Goal: Information Seeking & Learning: Learn about a topic

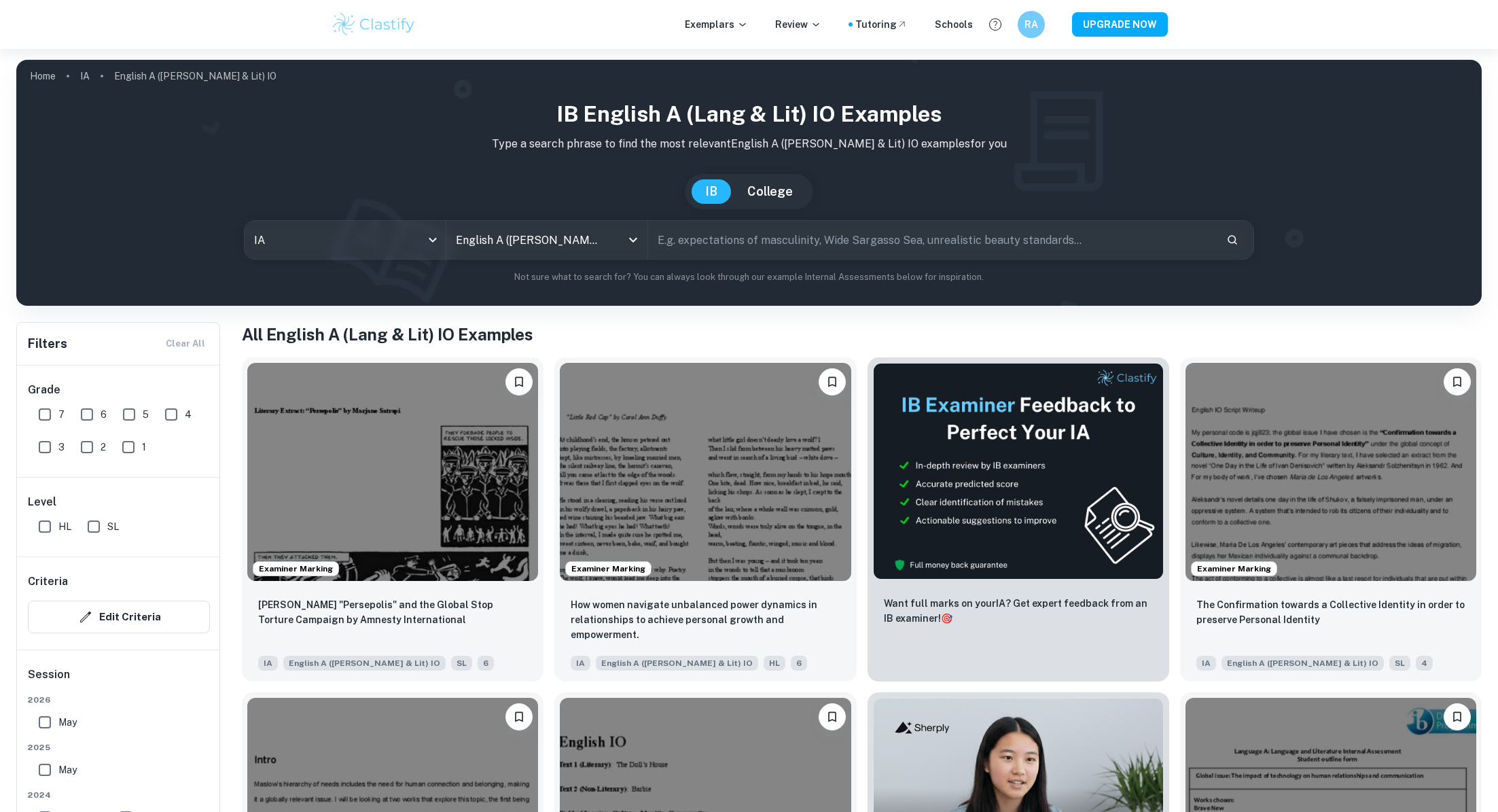
scroll to position [129, 0]
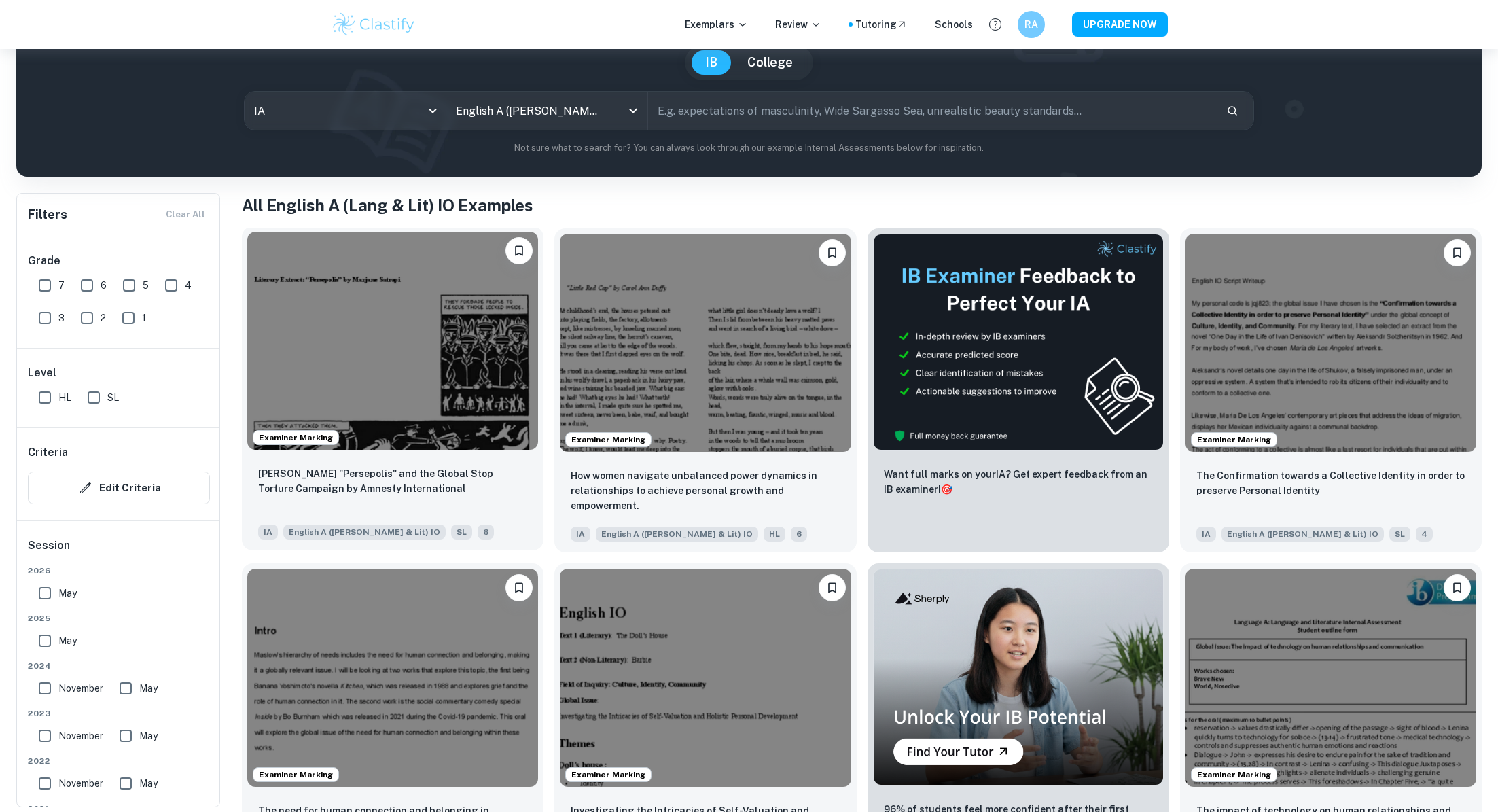
click at [495, 334] on img at bounding box center [392, 341] width 291 height 218
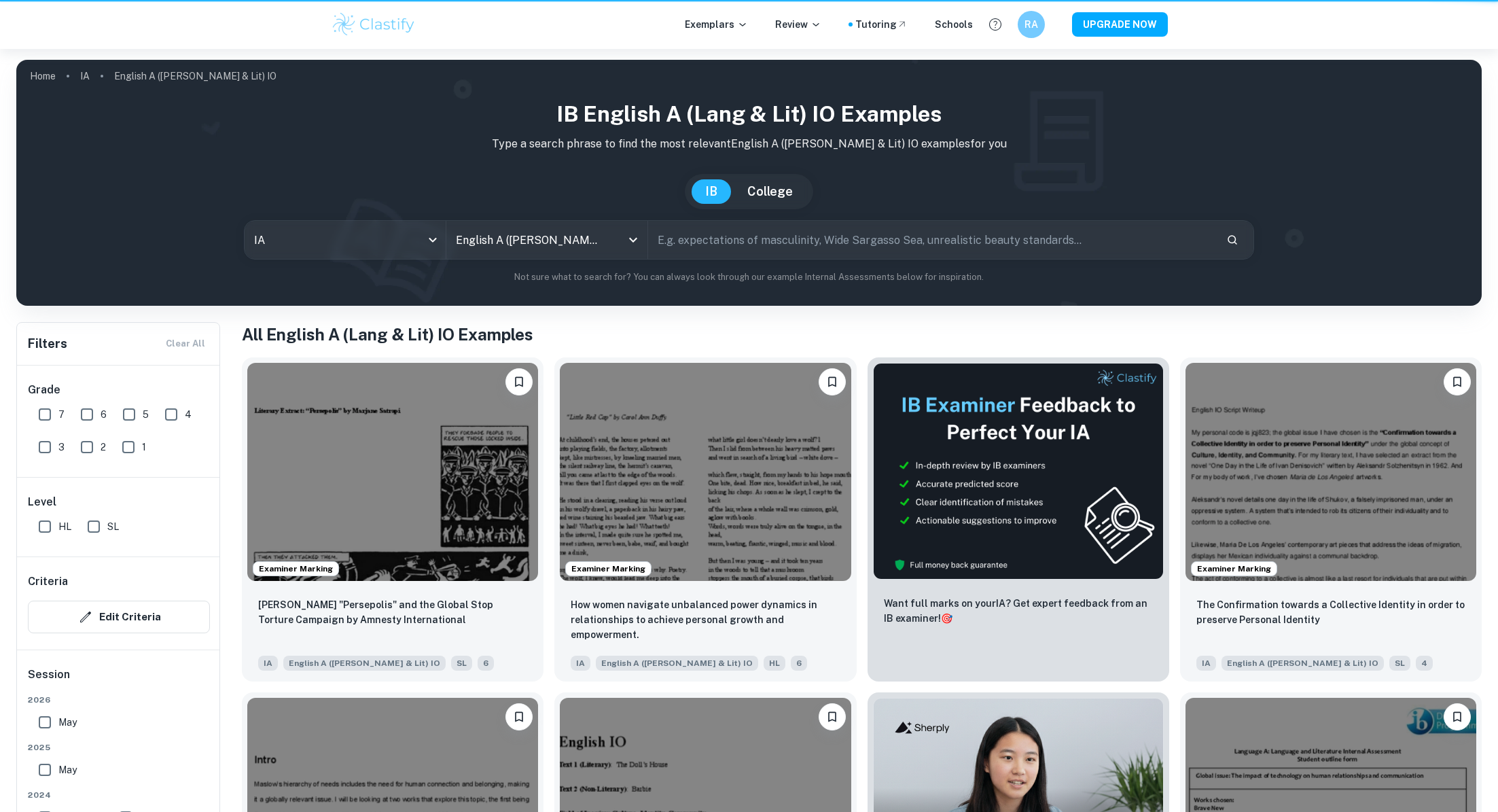
scroll to position [129, 0]
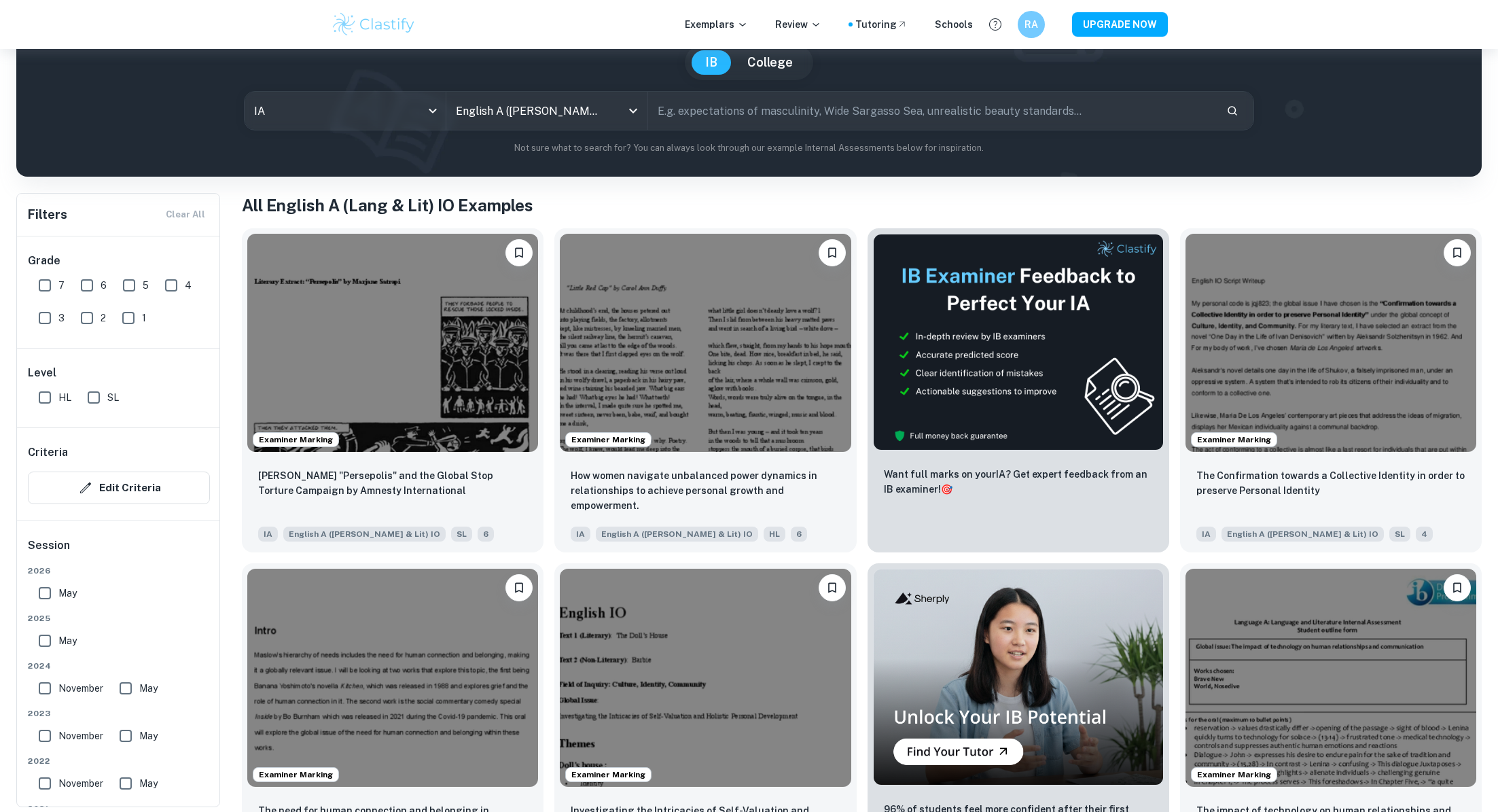
click at [57, 278] on label "7" at bounding box center [48, 285] width 33 height 27
click at [57, 278] on input "7" at bounding box center [44, 285] width 27 height 27
checkbox input "true"
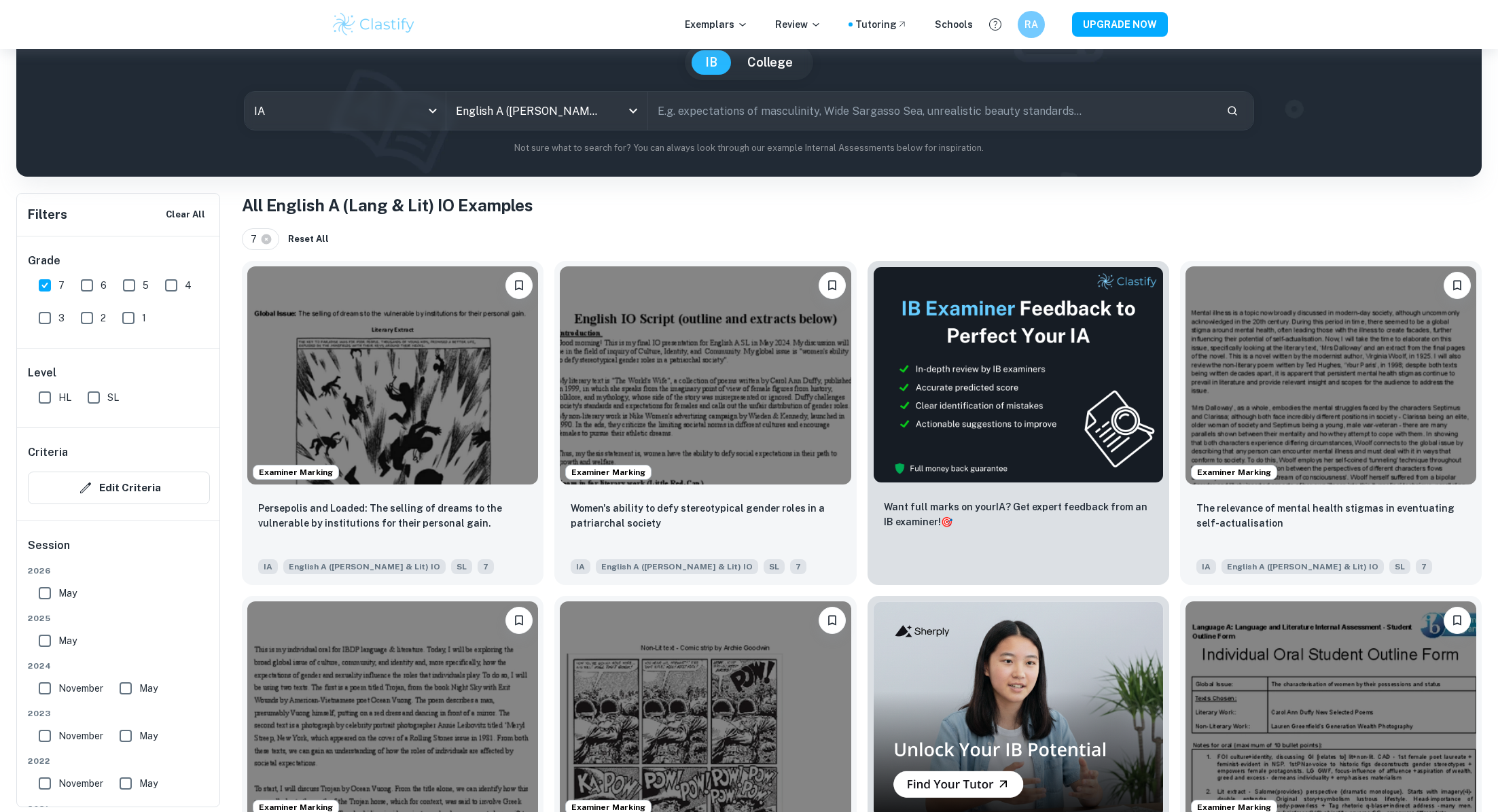
click at [63, 402] on span "HL" at bounding box center [64, 397] width 13 height 15
click at [58, 402] on input "HL" at bounding box center [44, 397] width 27 height 27
checkbox input "true"
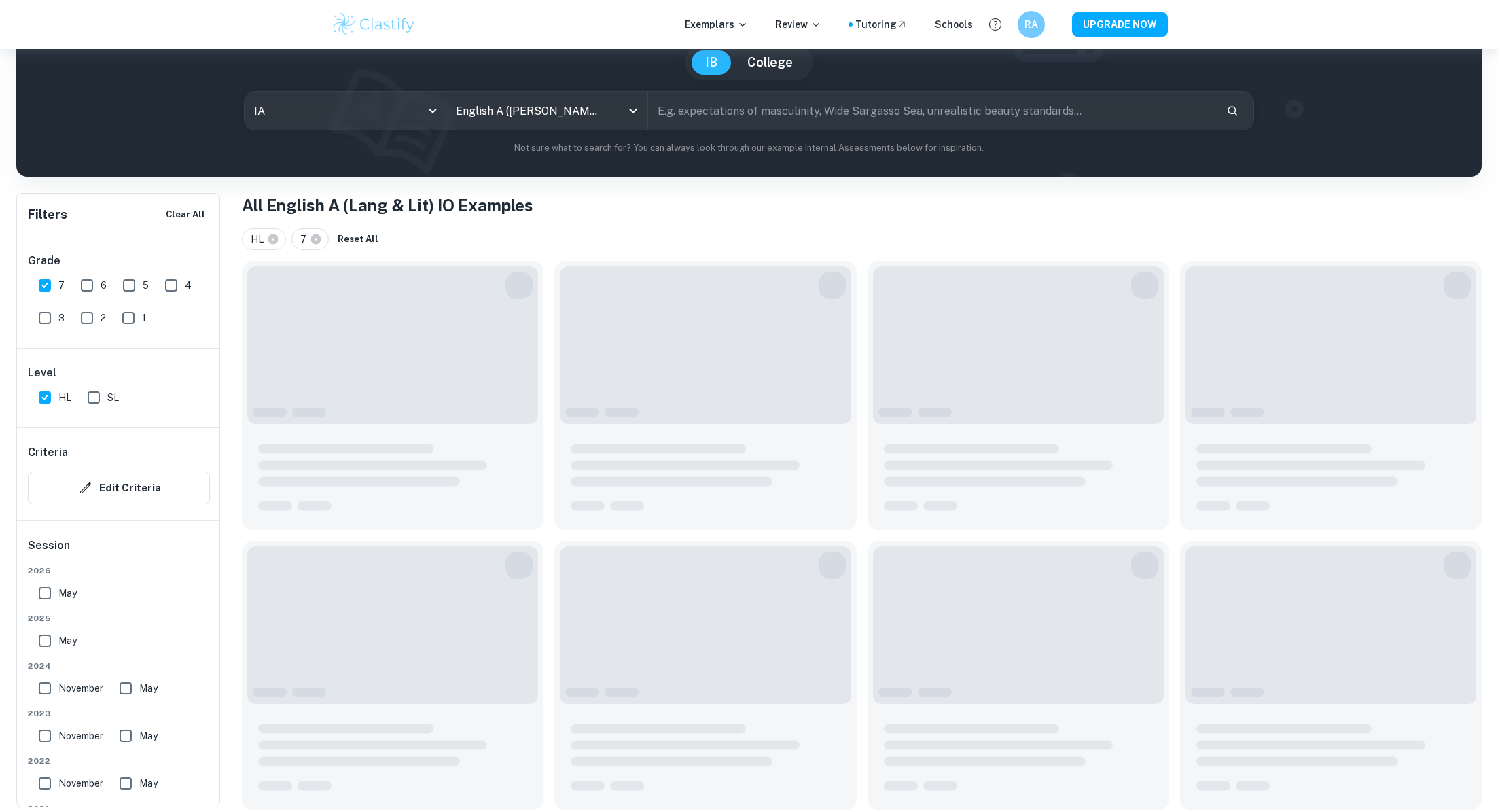
click at [99, 402] on input "SL" at bounding box center [93, 397] width 27 height 27
checkbox input "true"
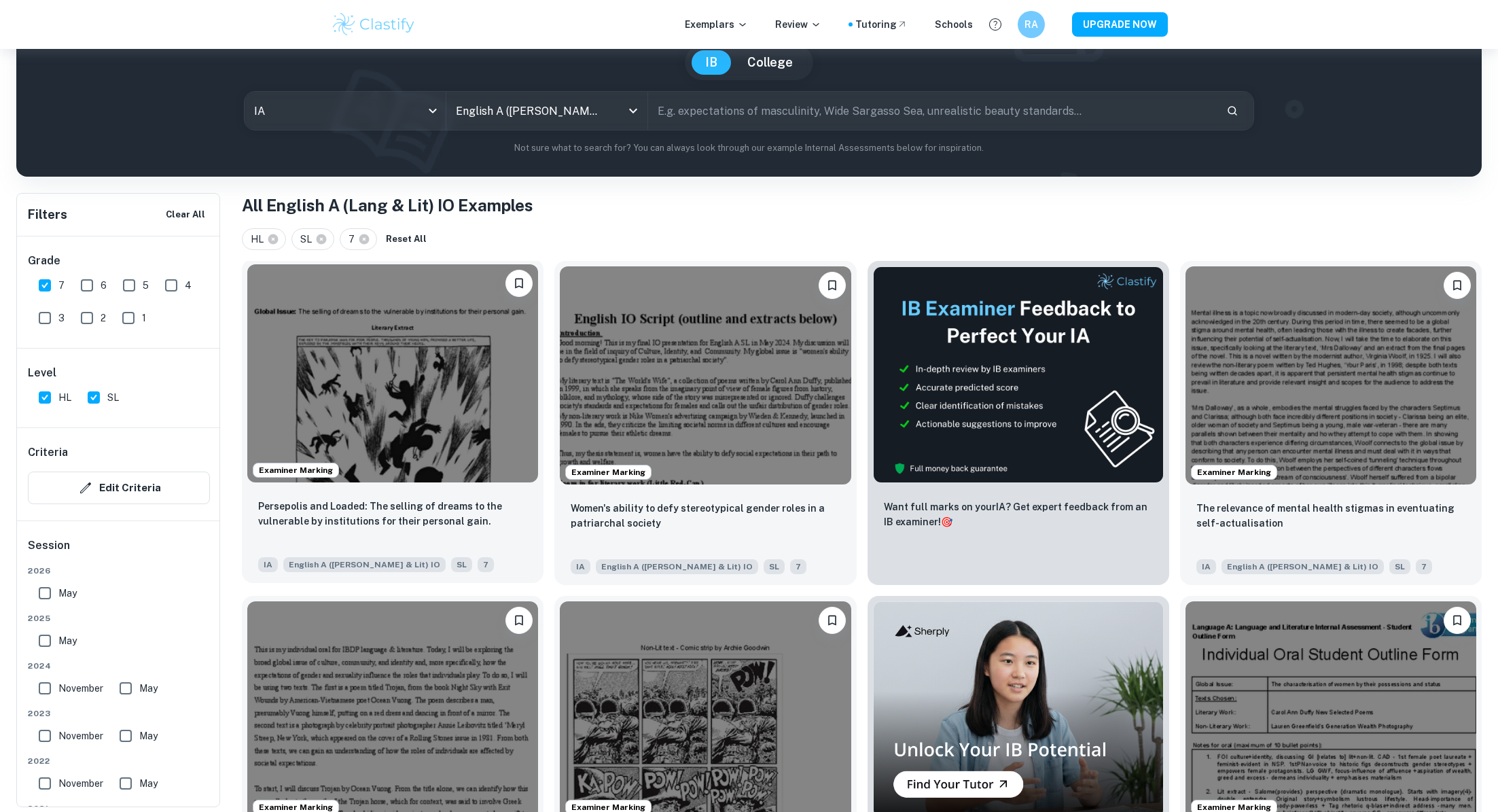
click at [391, 371] on img at bounding box center [392, 373] width 291 height 218
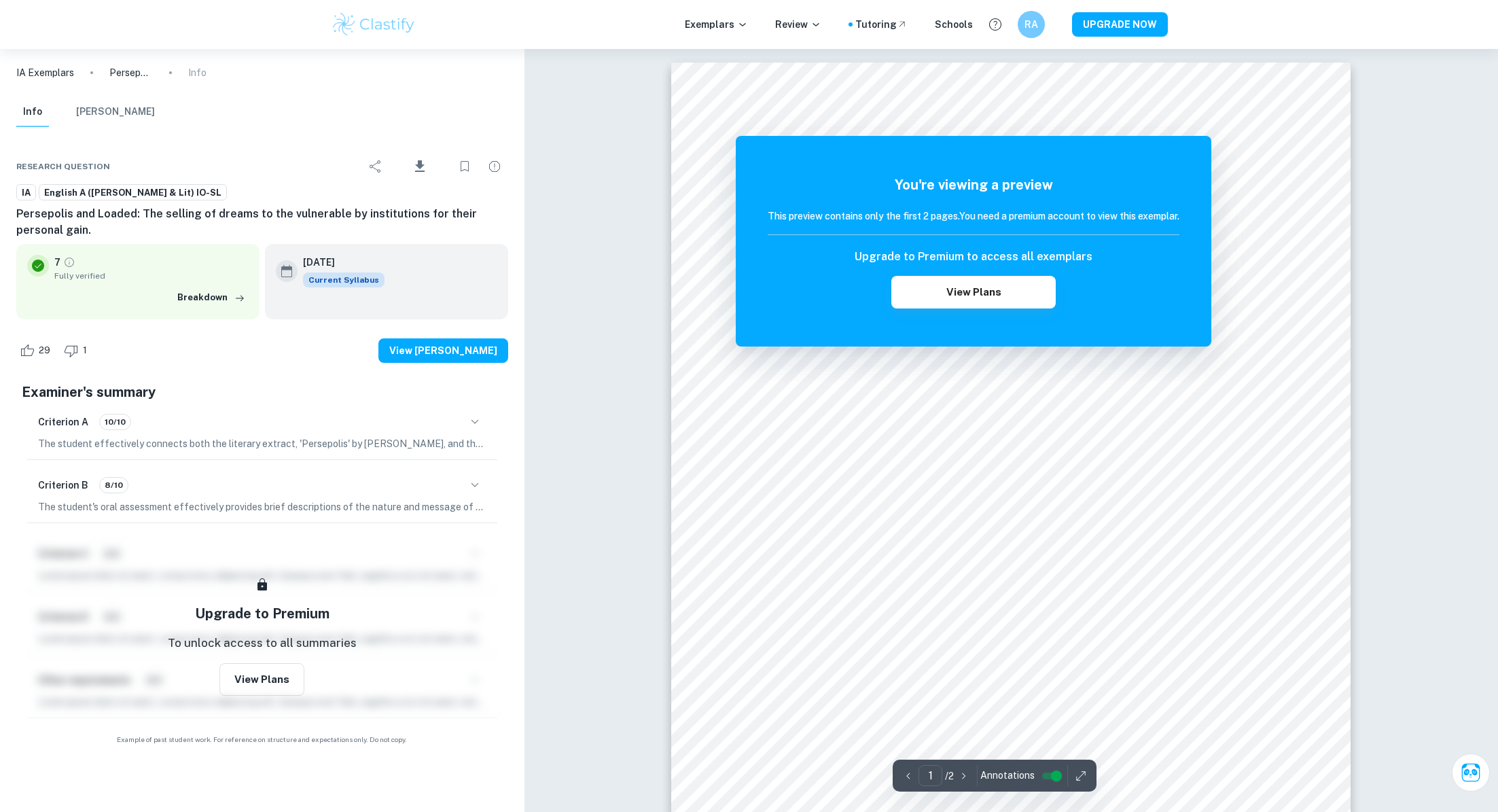
scroll to position [308, 0]
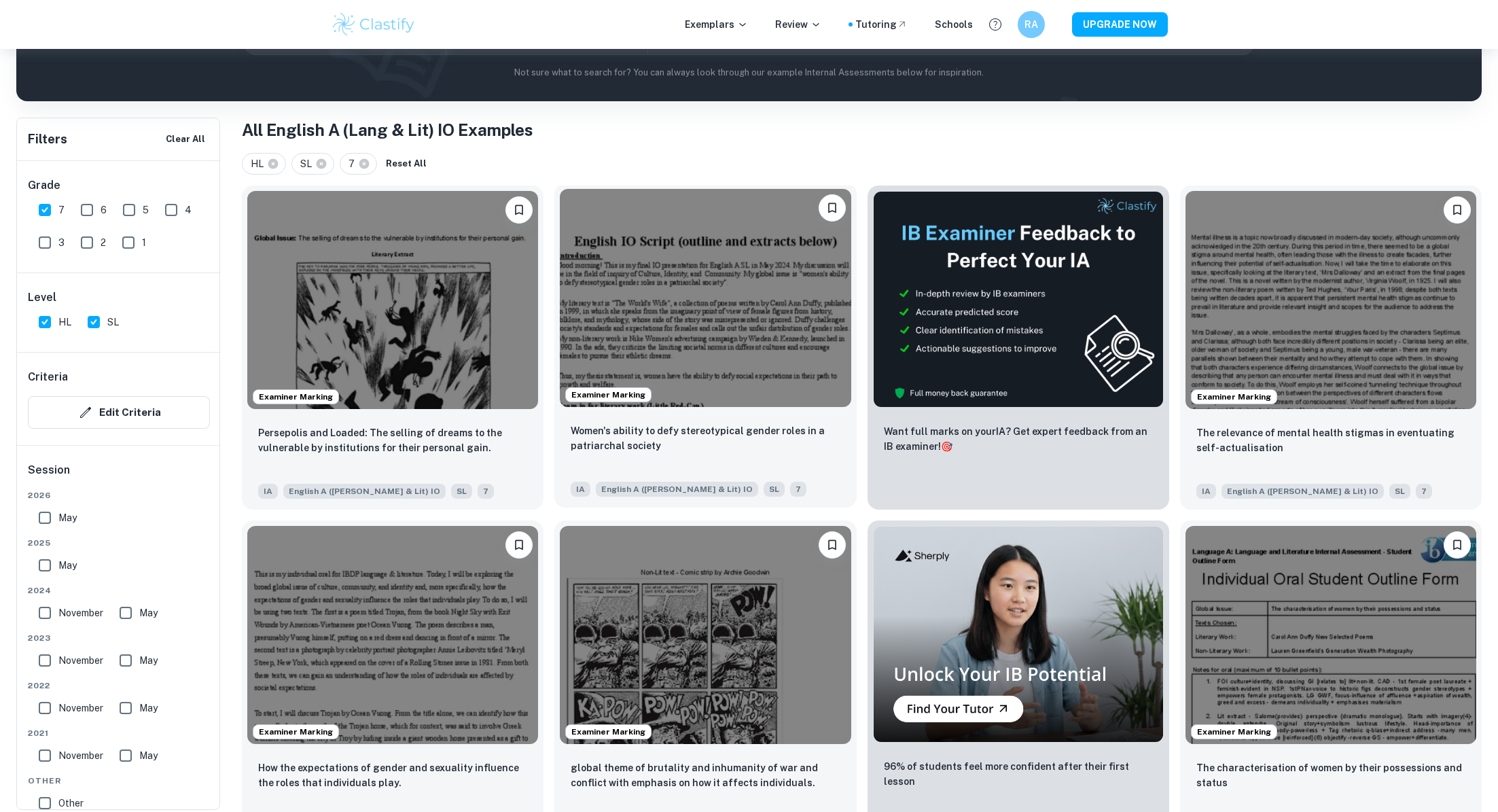
scroll to position [298, 0]
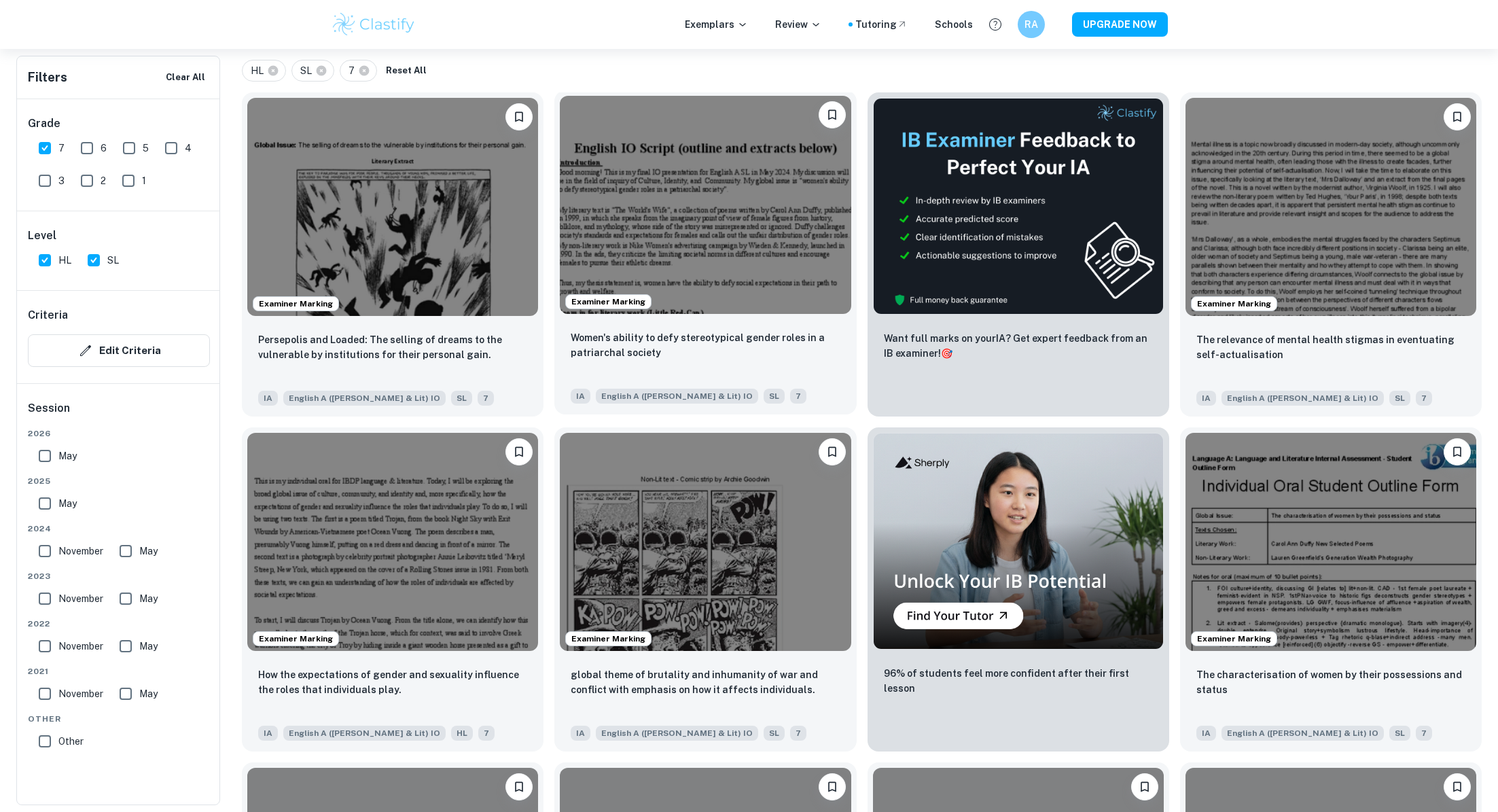
click at [692, 205] on img at bounding box center [705, 204] width 291 height 218
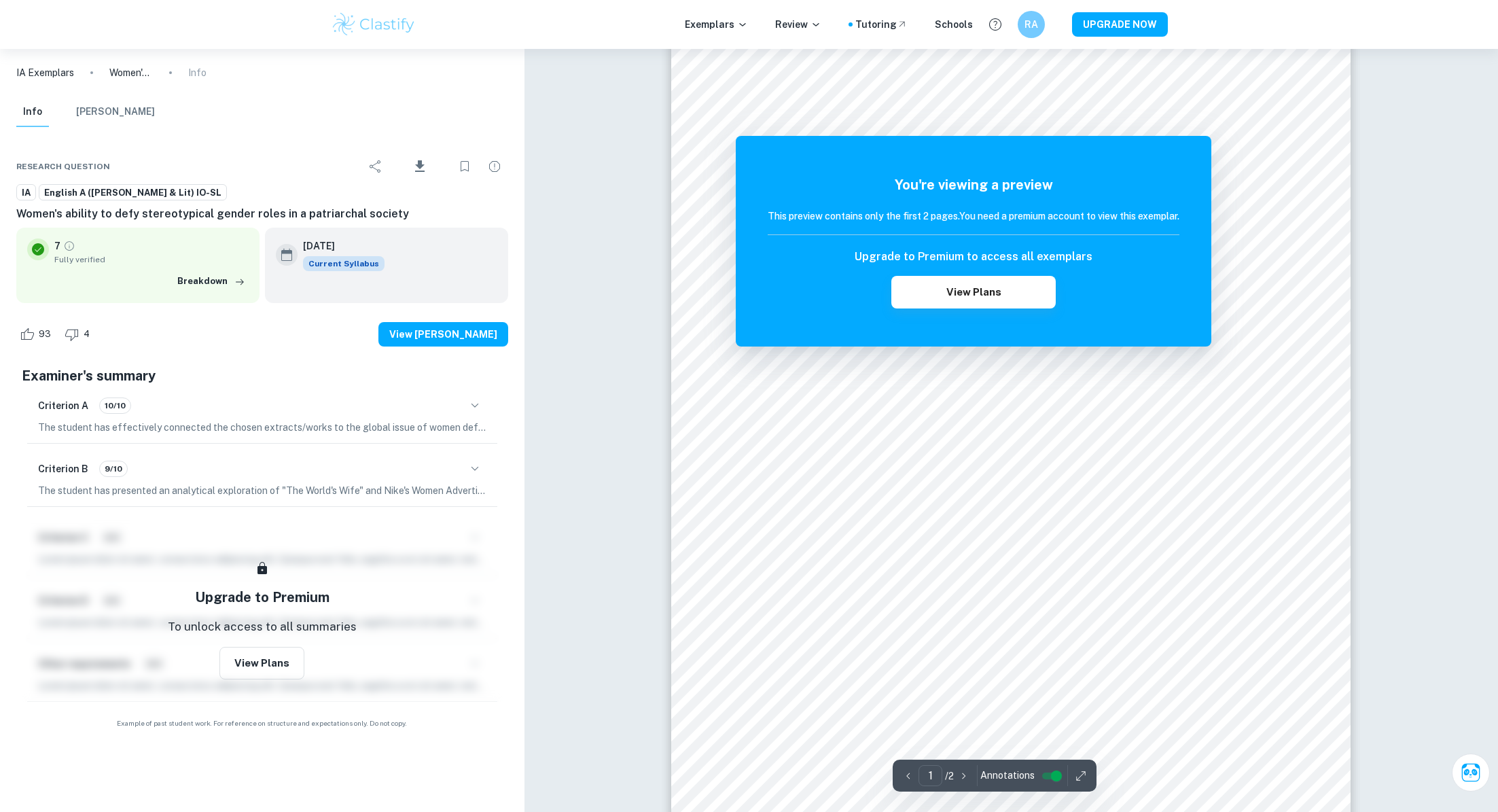
scroll to position [159, 0]
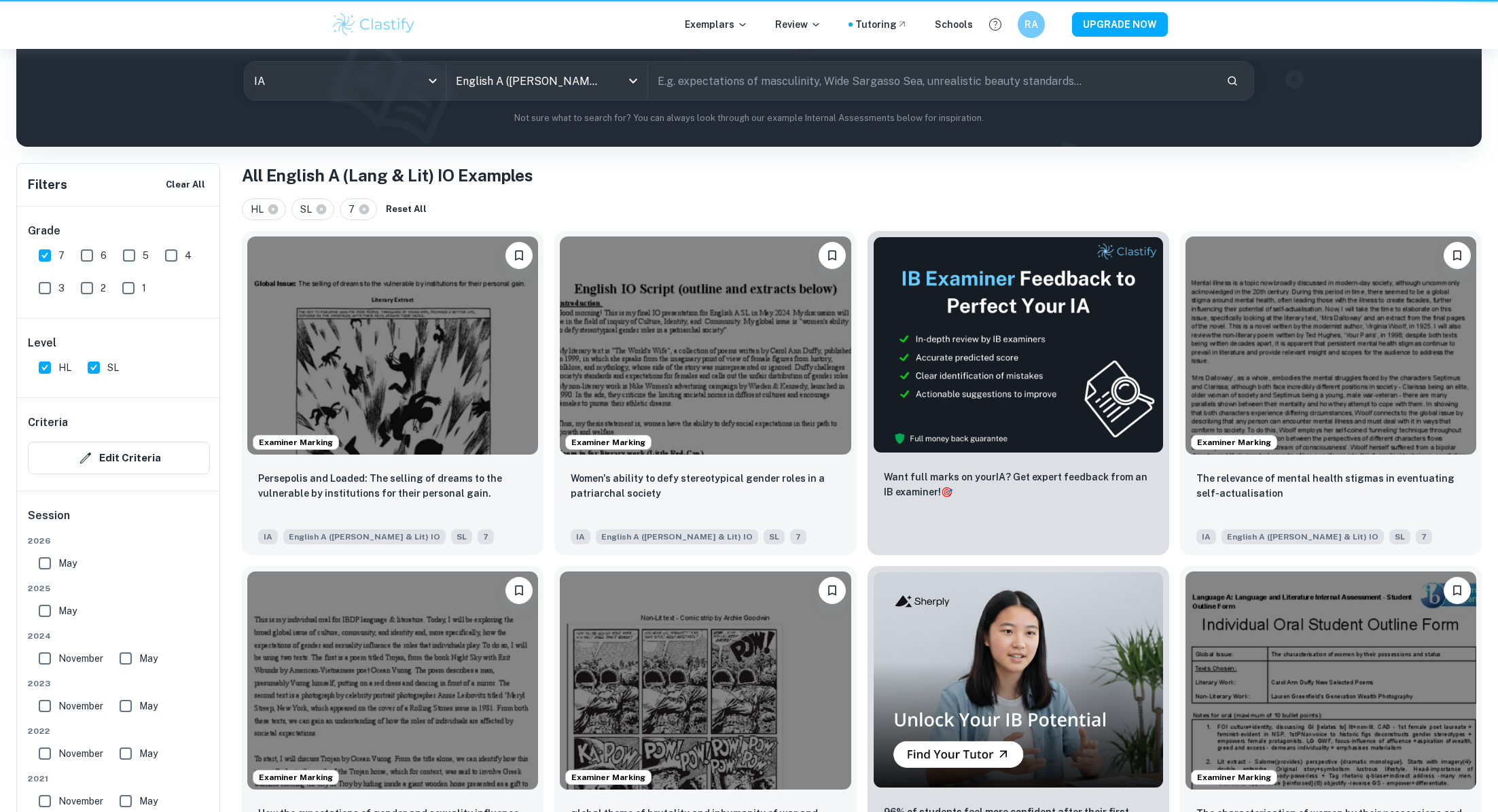
scroll to position [298, 0]
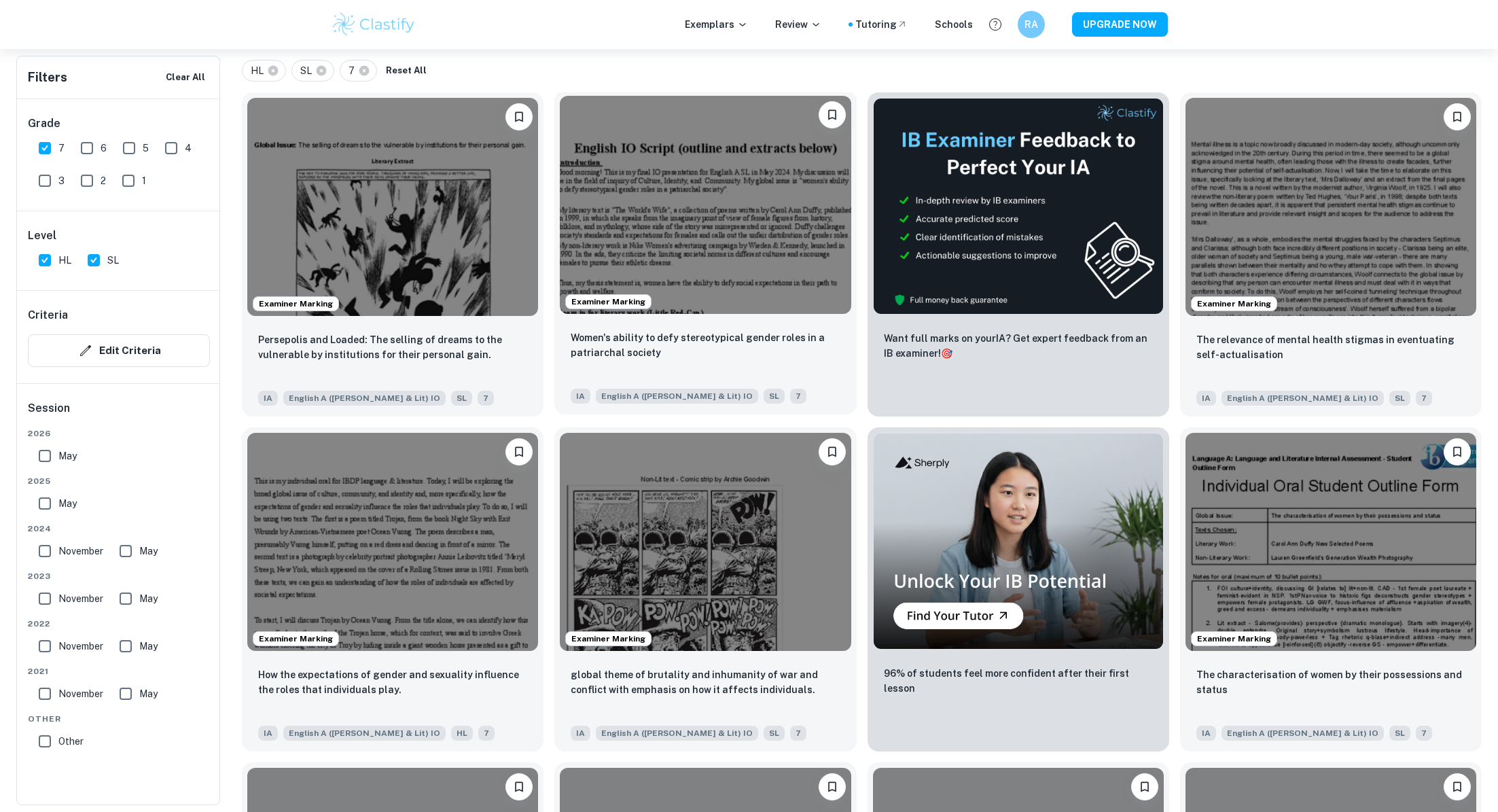
click at [743, 238] on img at bounding box center [705, 204] width 291 height 218
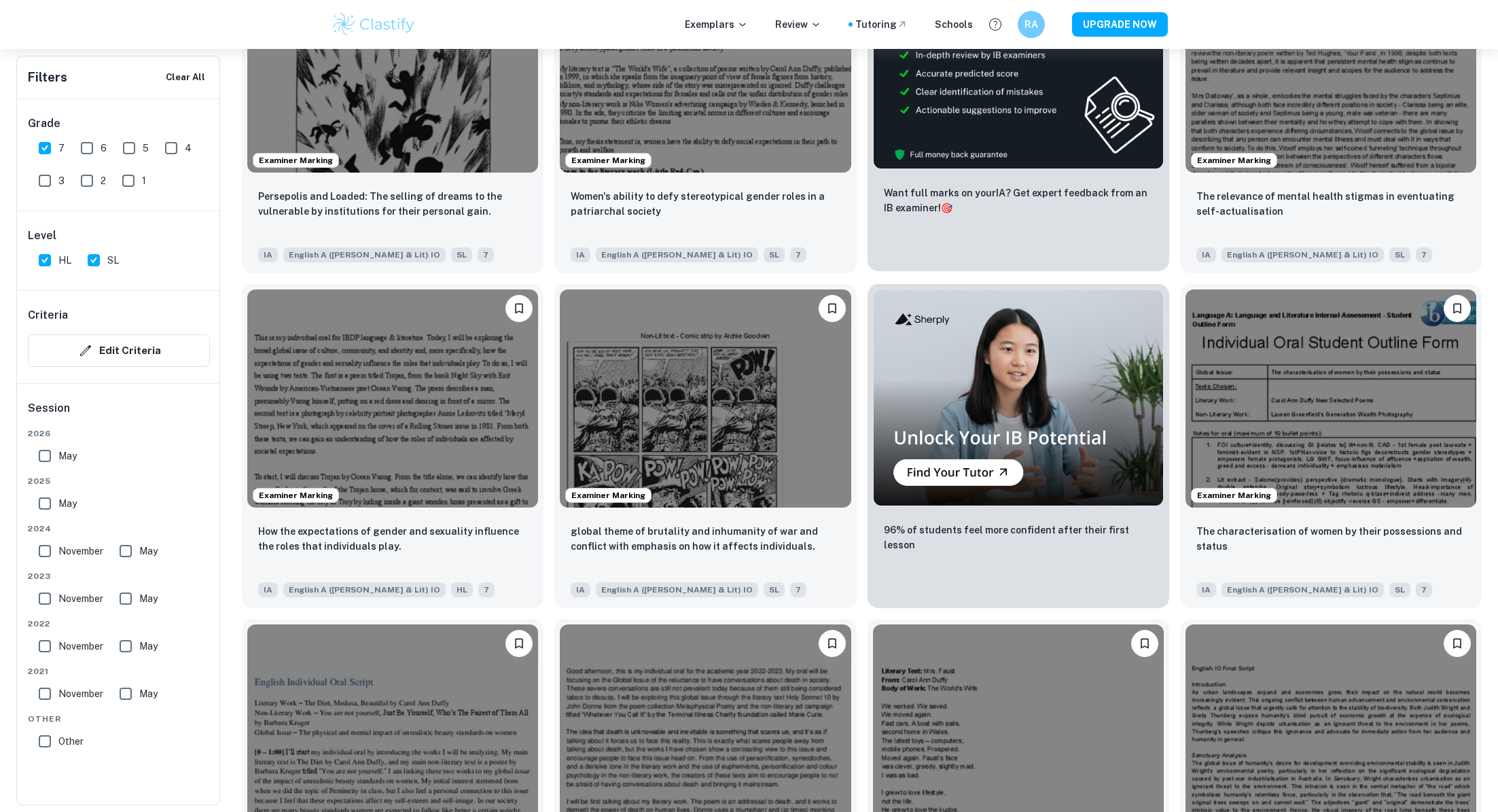
scroll to position [422, 0]
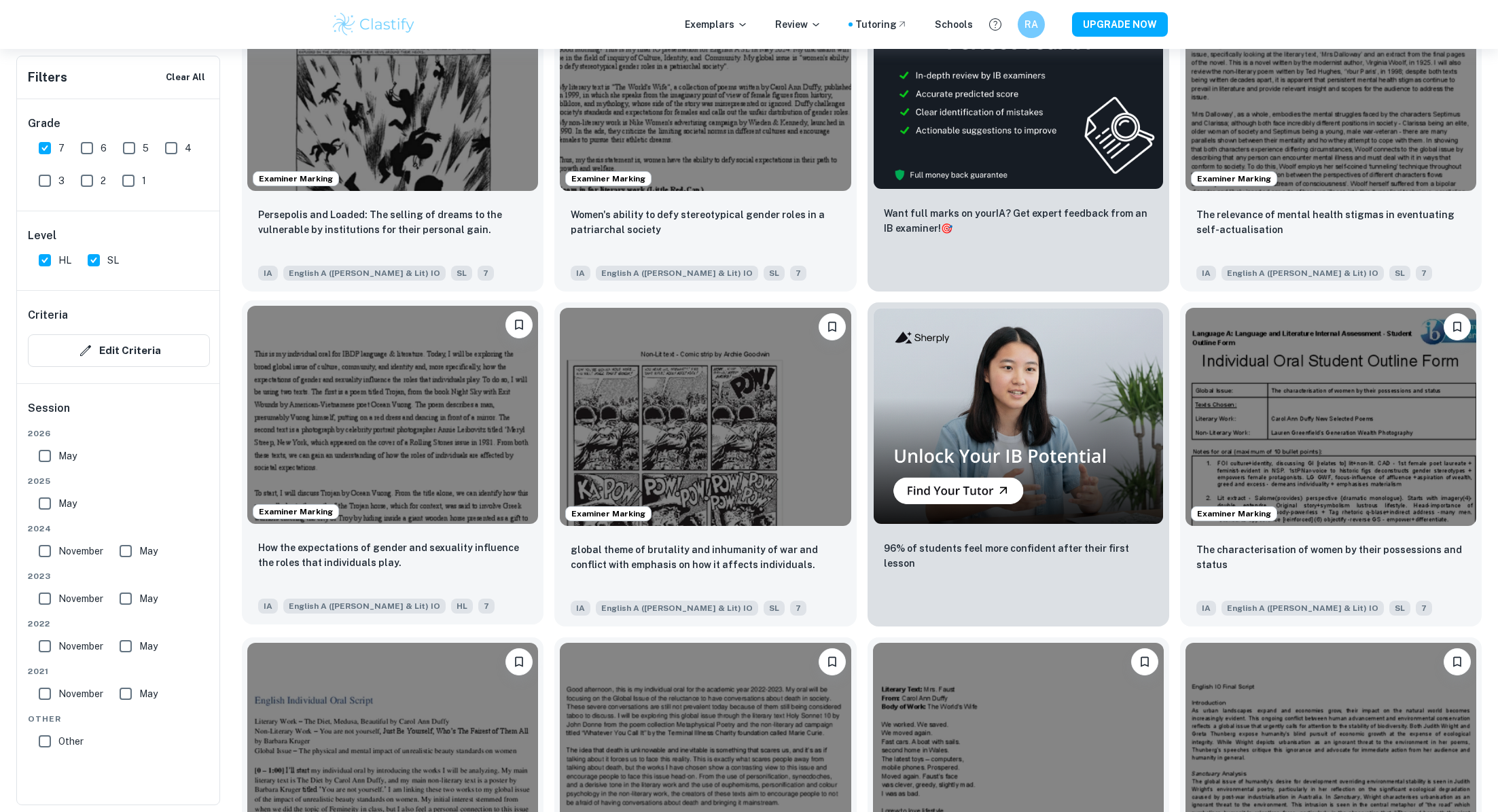
click at [473, 415] on img at bounding box center [392, 415] width 291 height 218
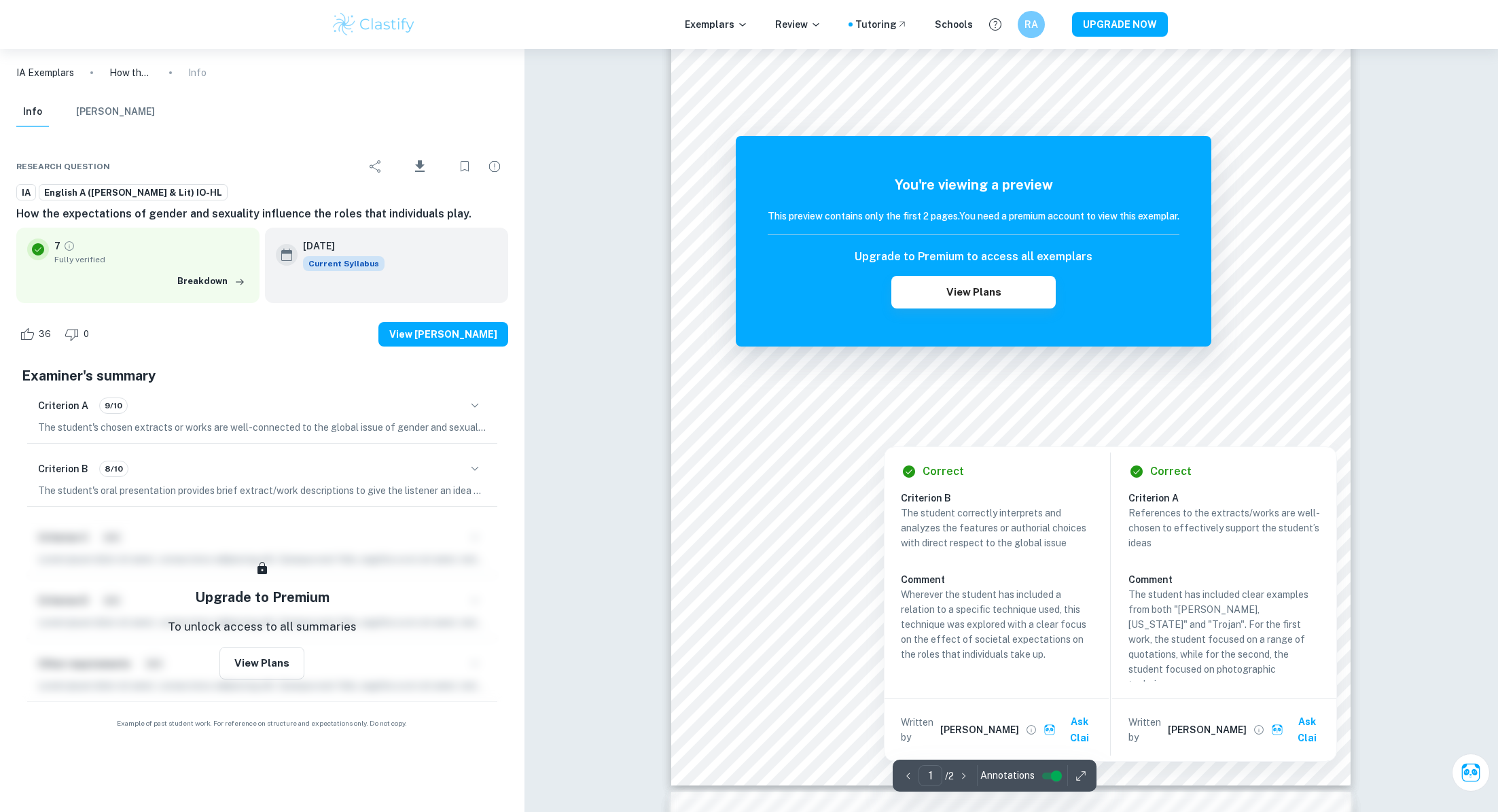
scroll to position [251, 0]
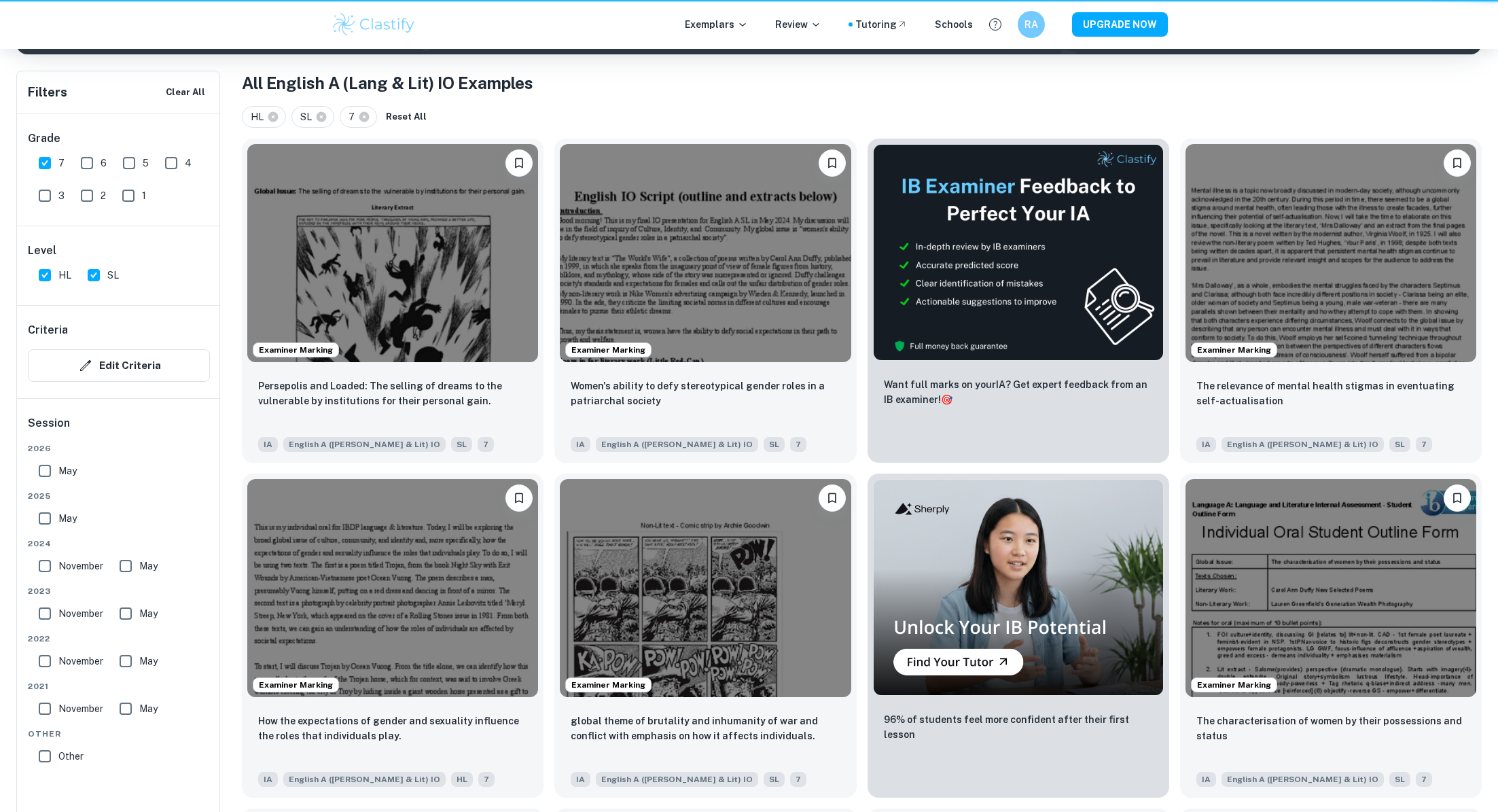
scroll to position [422, 0]
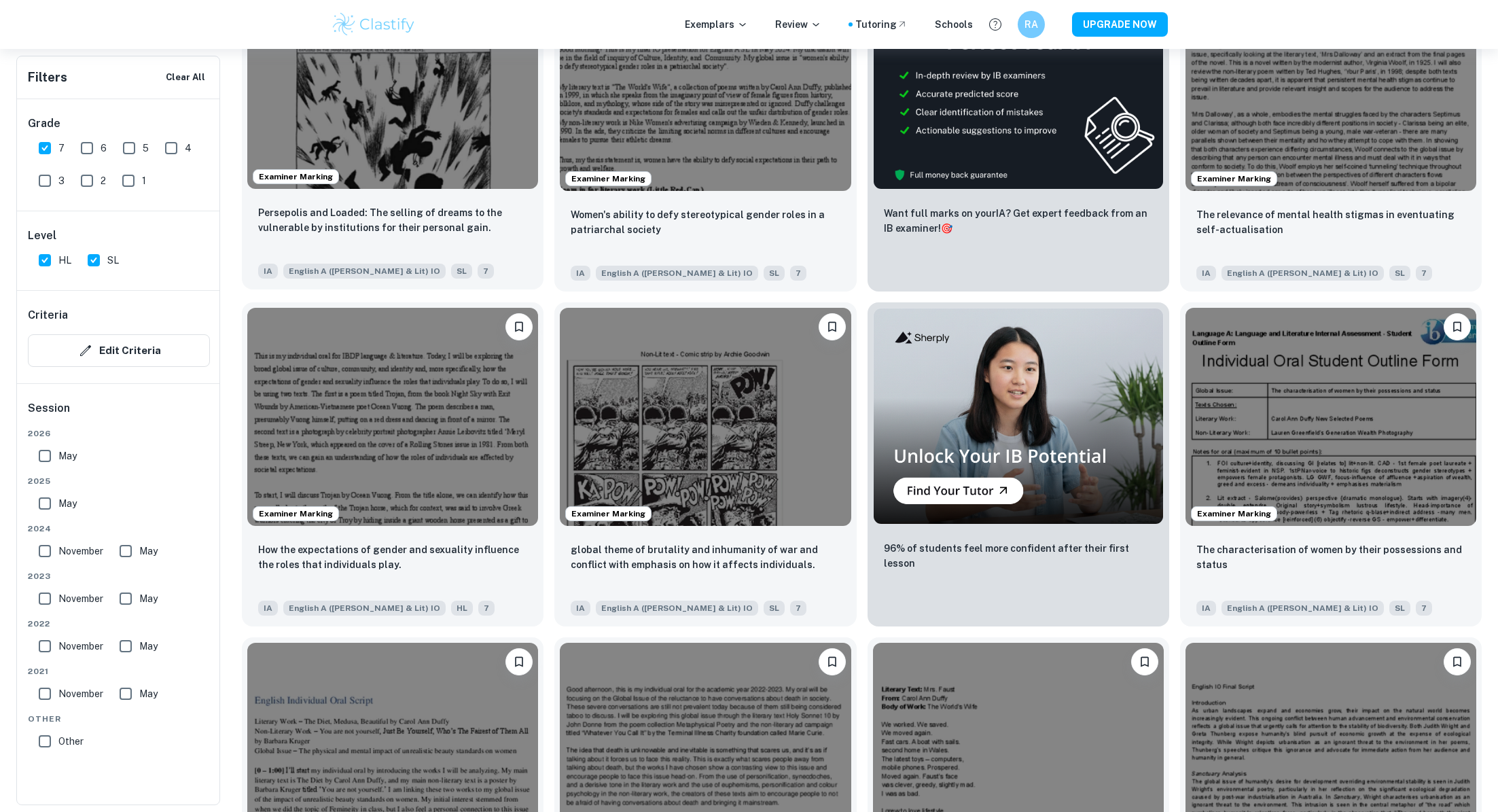
click at [479, 124] on img at bounding box center [392, 80] width 291 height 218
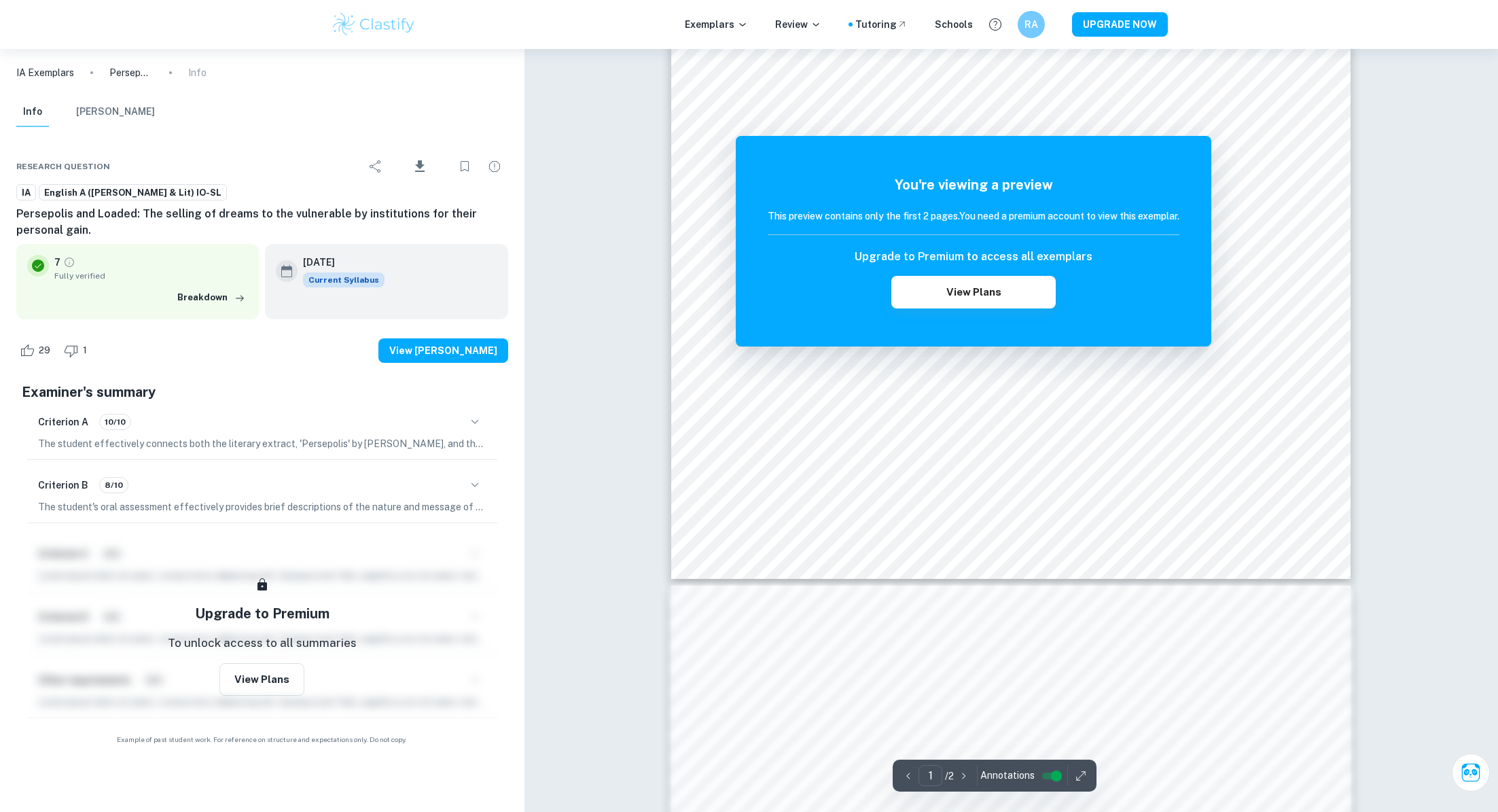
scroll to position [422, 0]
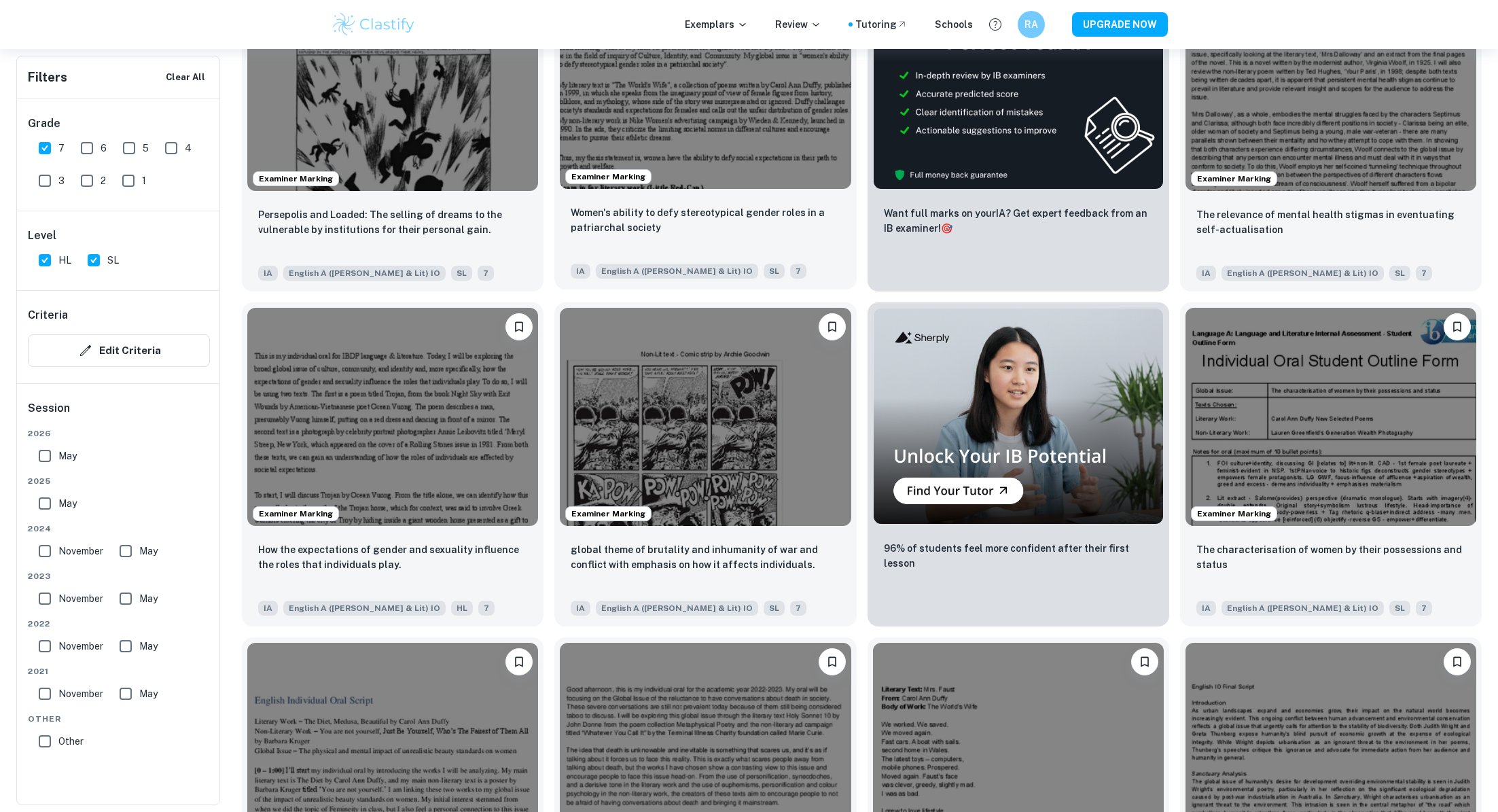
click at [645, 128] on img at bounding box center [705, 80] width 291 height 218
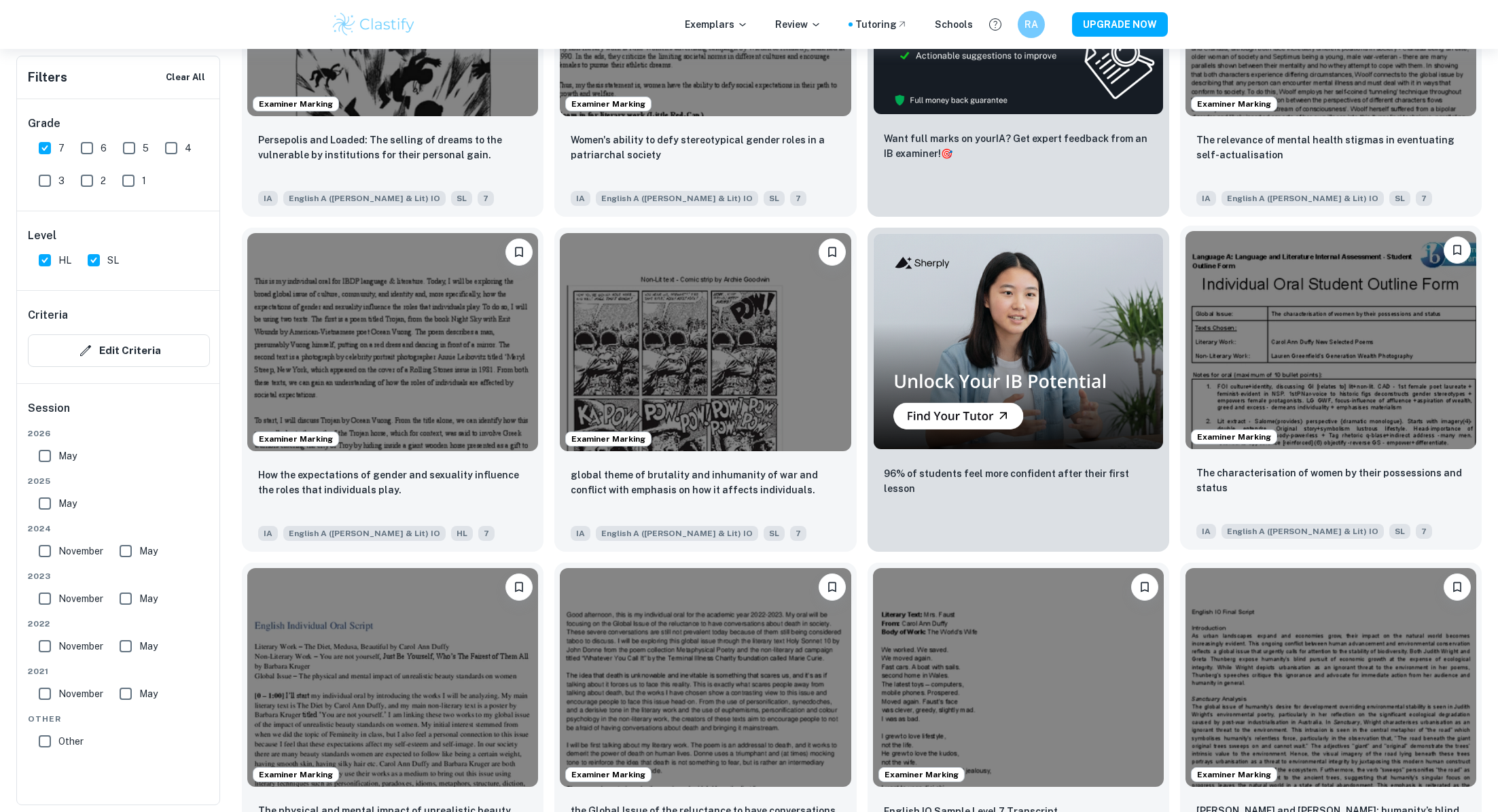
scroll to position [594, 0]
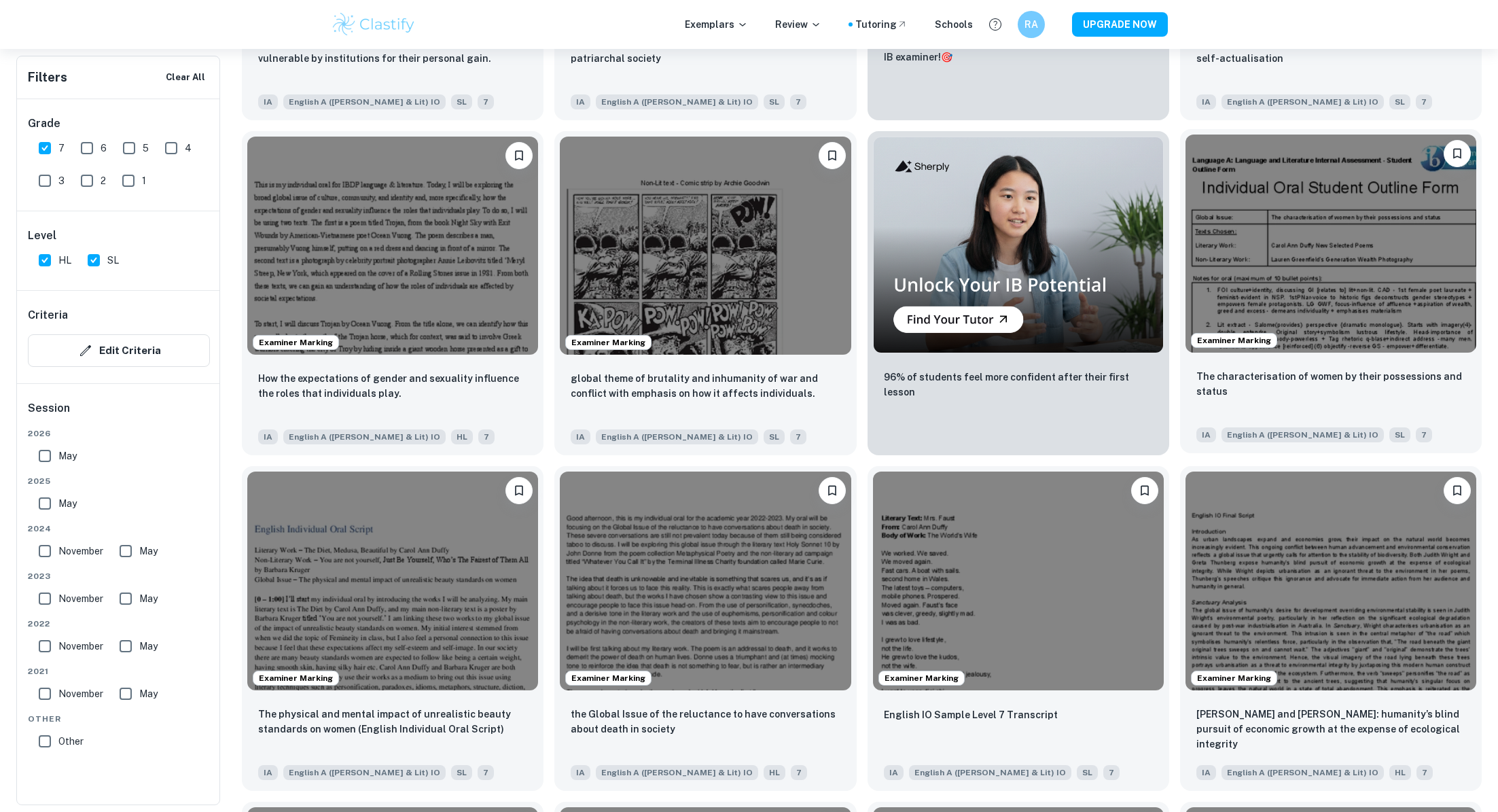
click at [1317, 322] on img at bounding box center [1331, 243] width 291 height 218
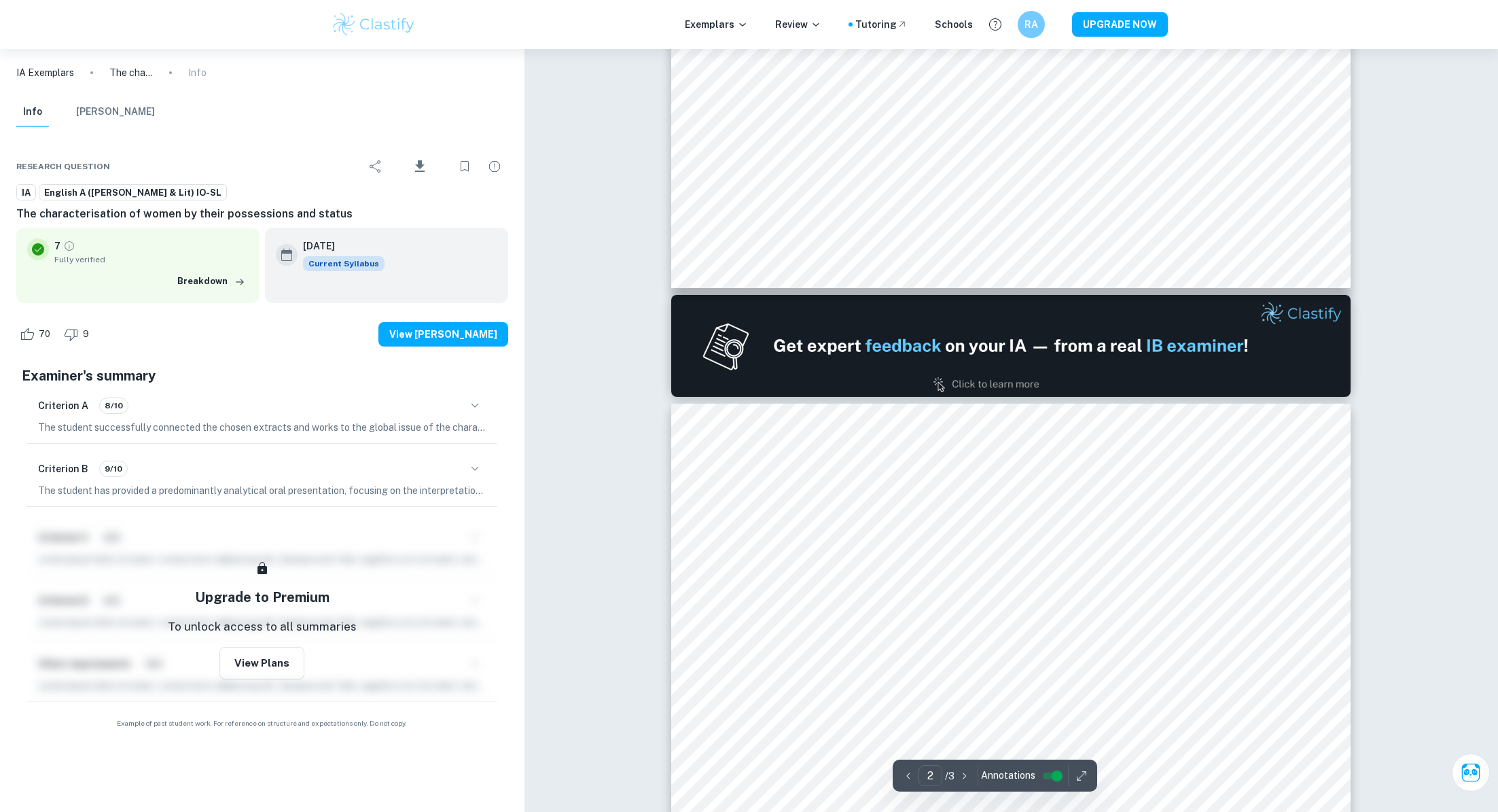
type input "1"
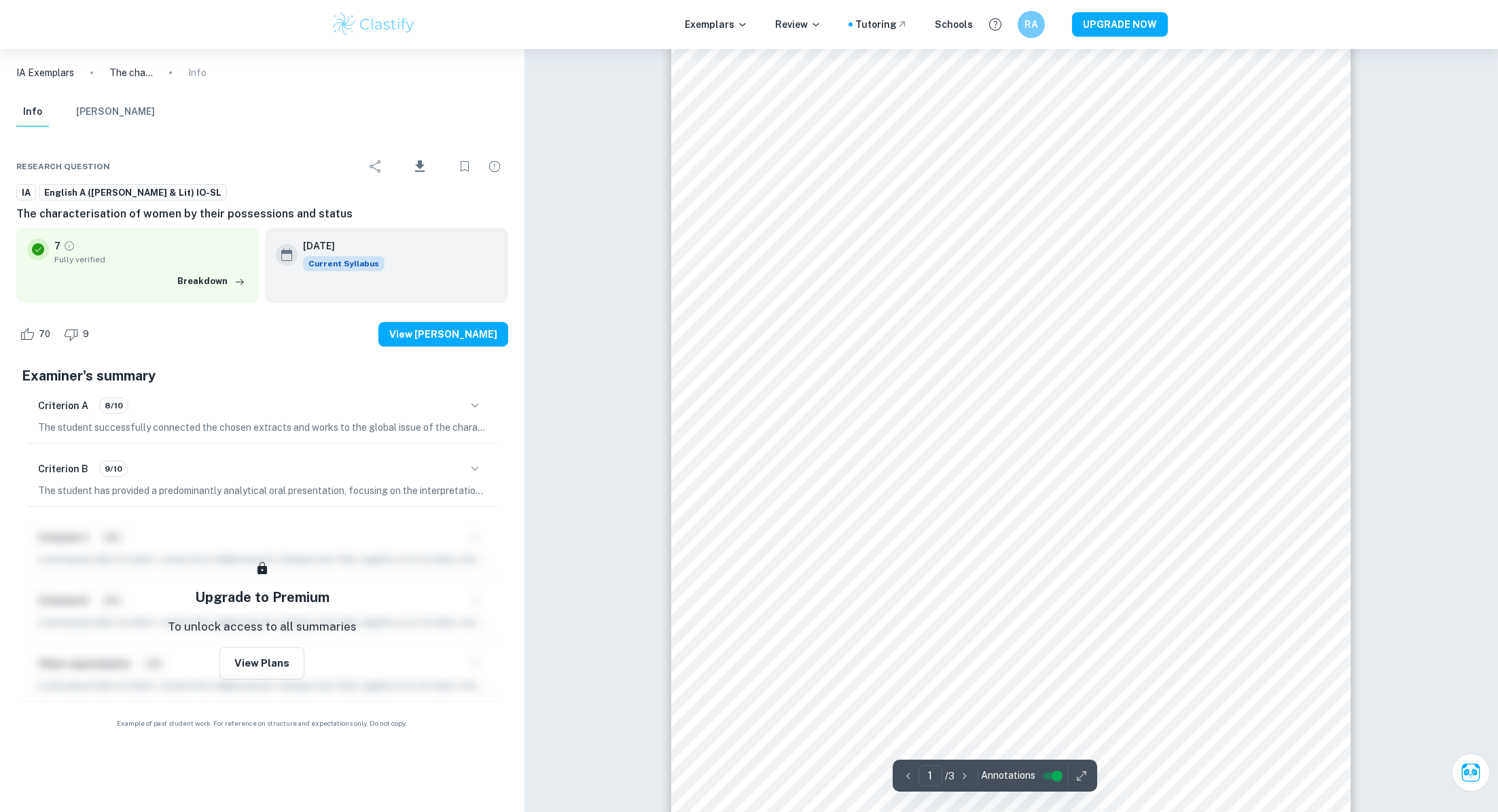
scroll to position [47, 0]
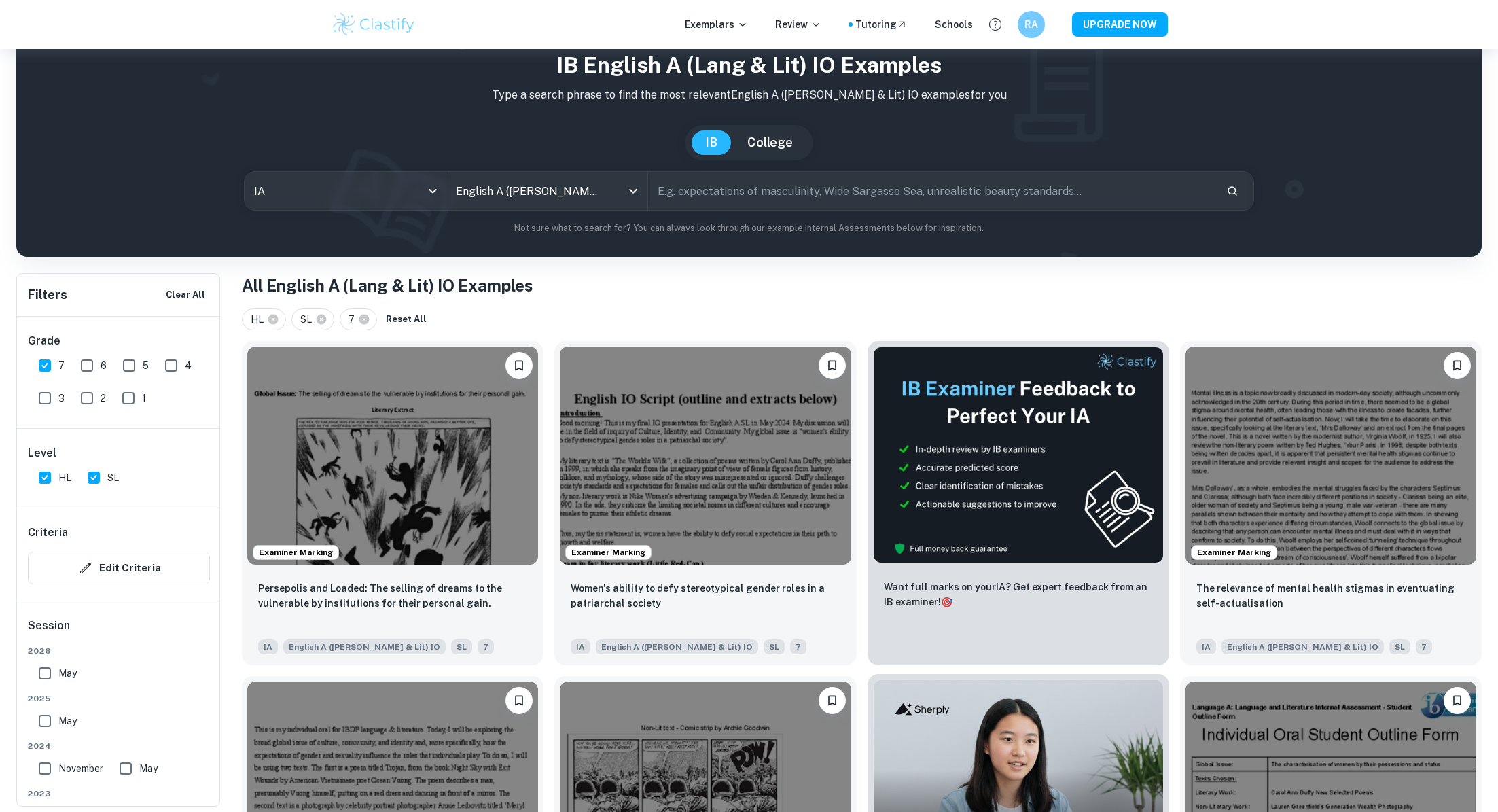
scroll to position [6, 0]
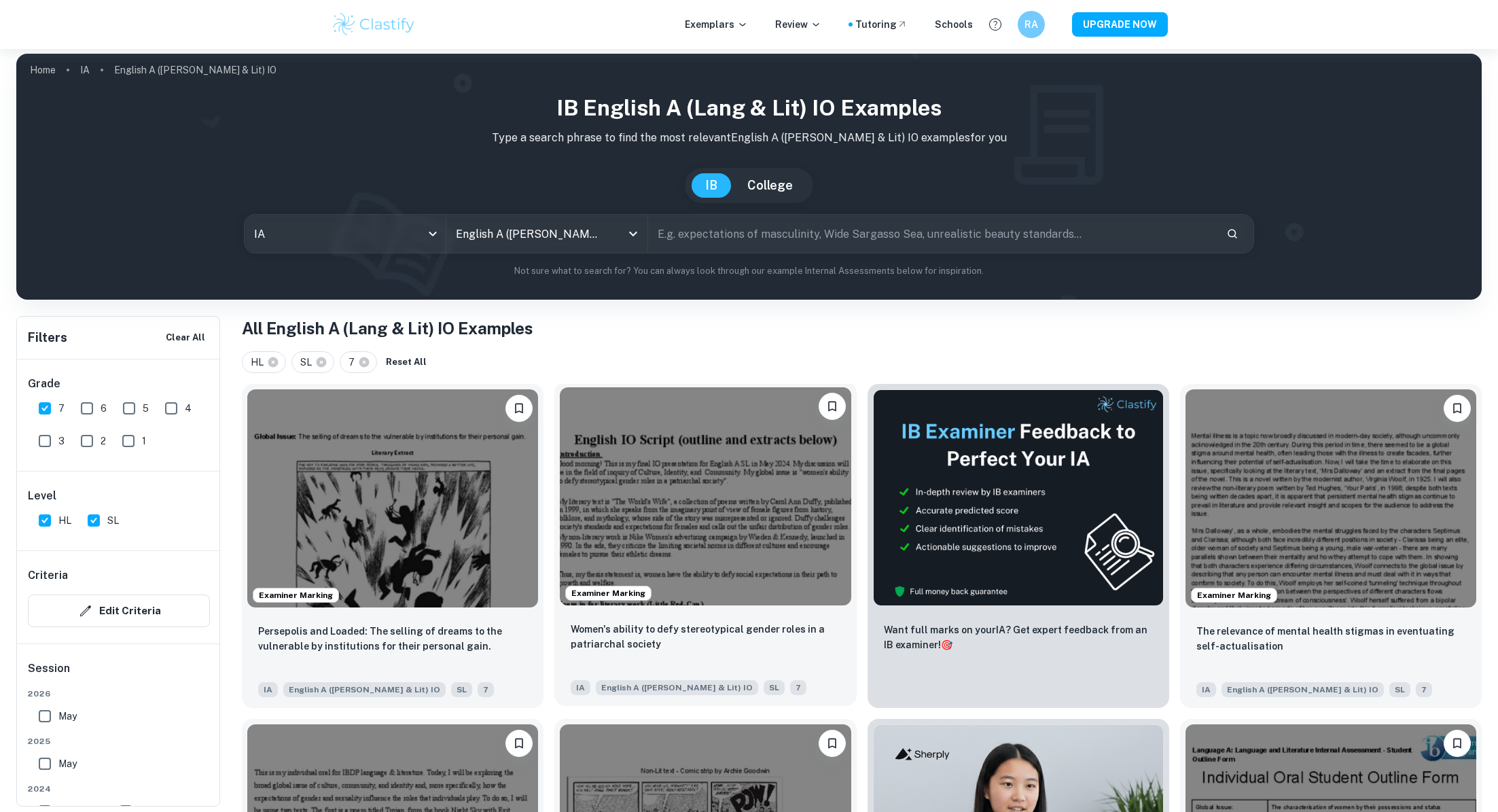
click at [623, 536] on img at bounding box center [705, 496] width 291 height 218
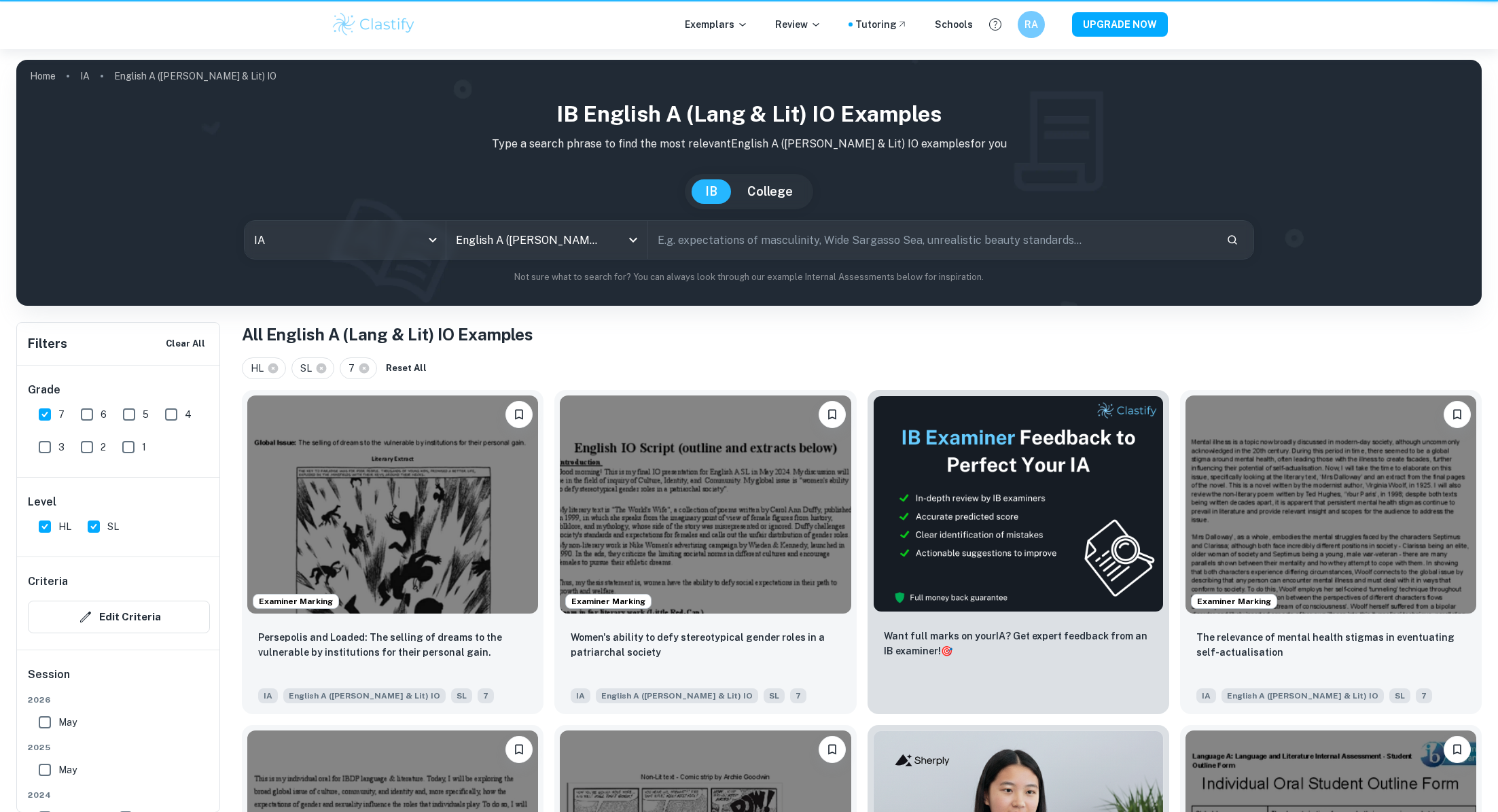
scroll to position [6, 0]
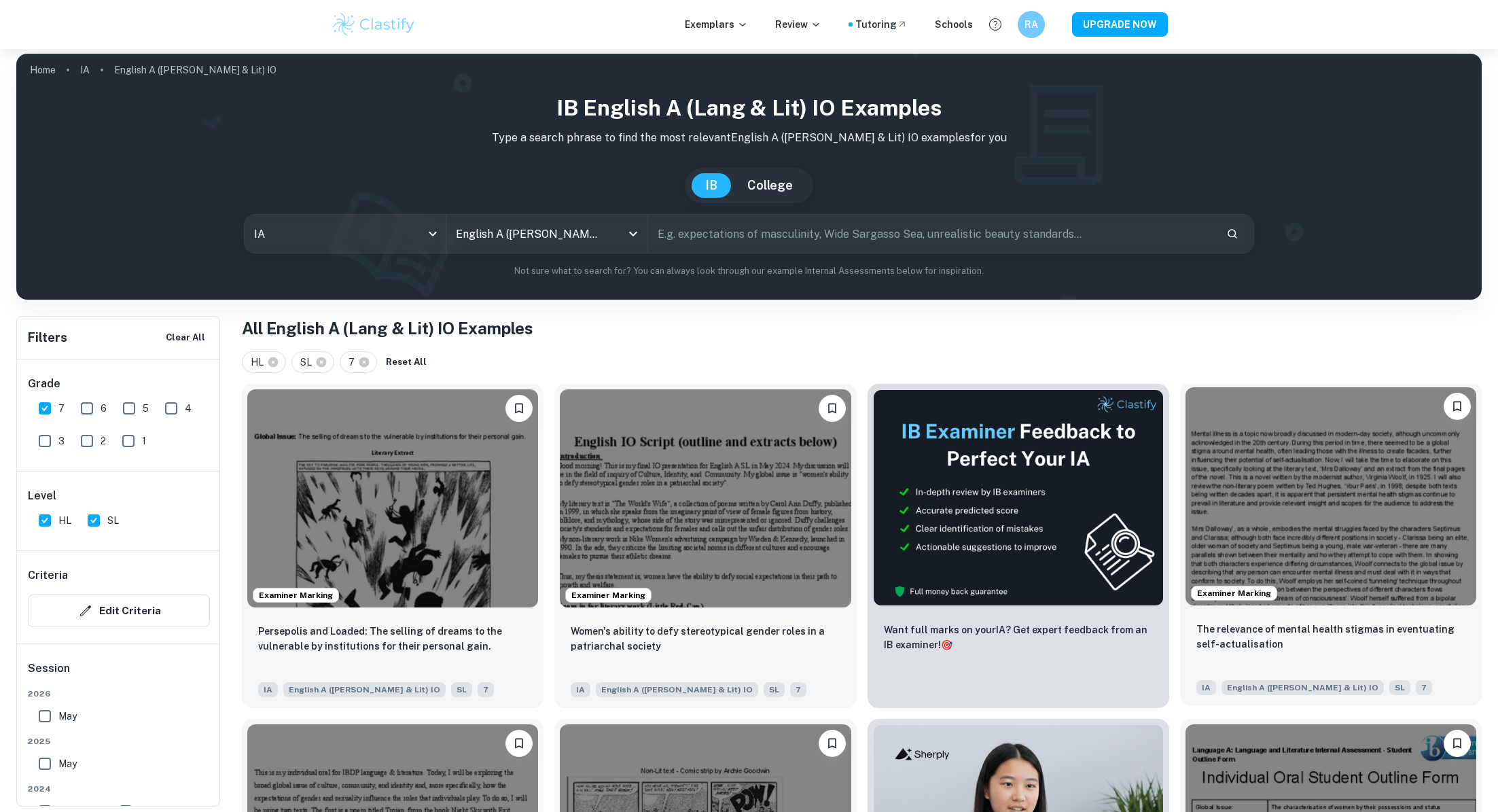
click at [1429, 511] on img at bounding box center [1331, 496] width 291 height 218
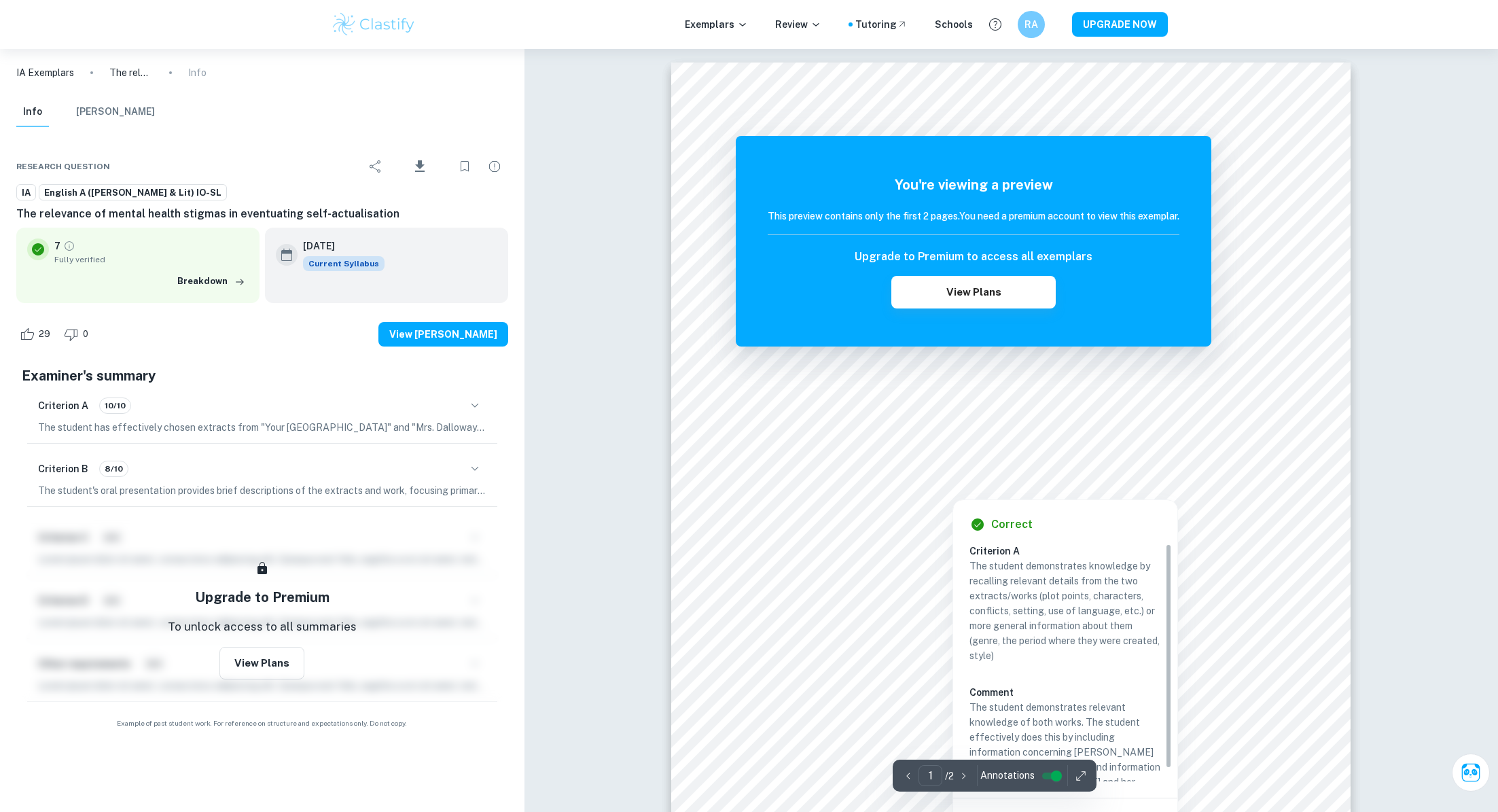
scroll to position [156, 0]
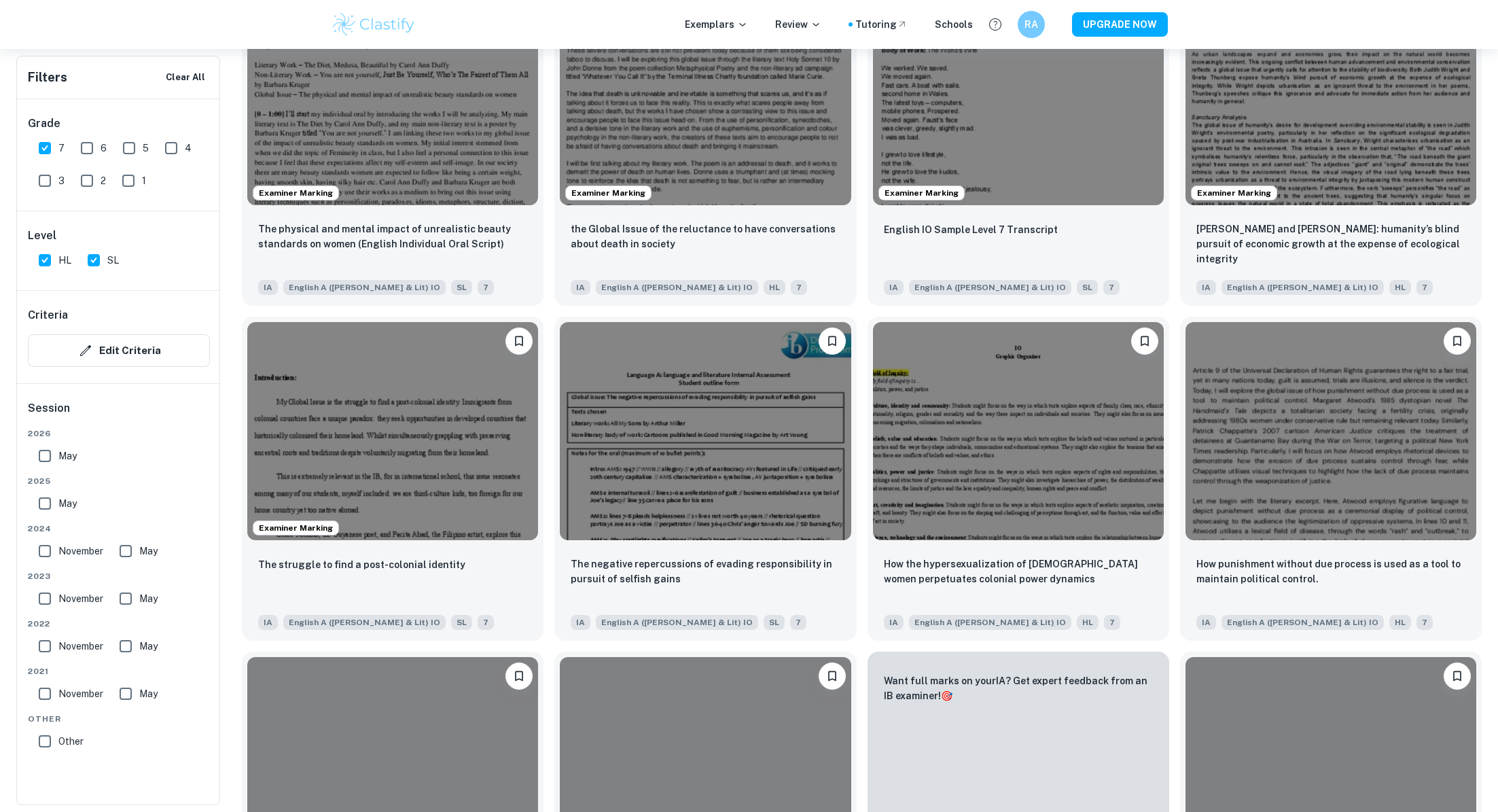
scroll to position [1243, 0]
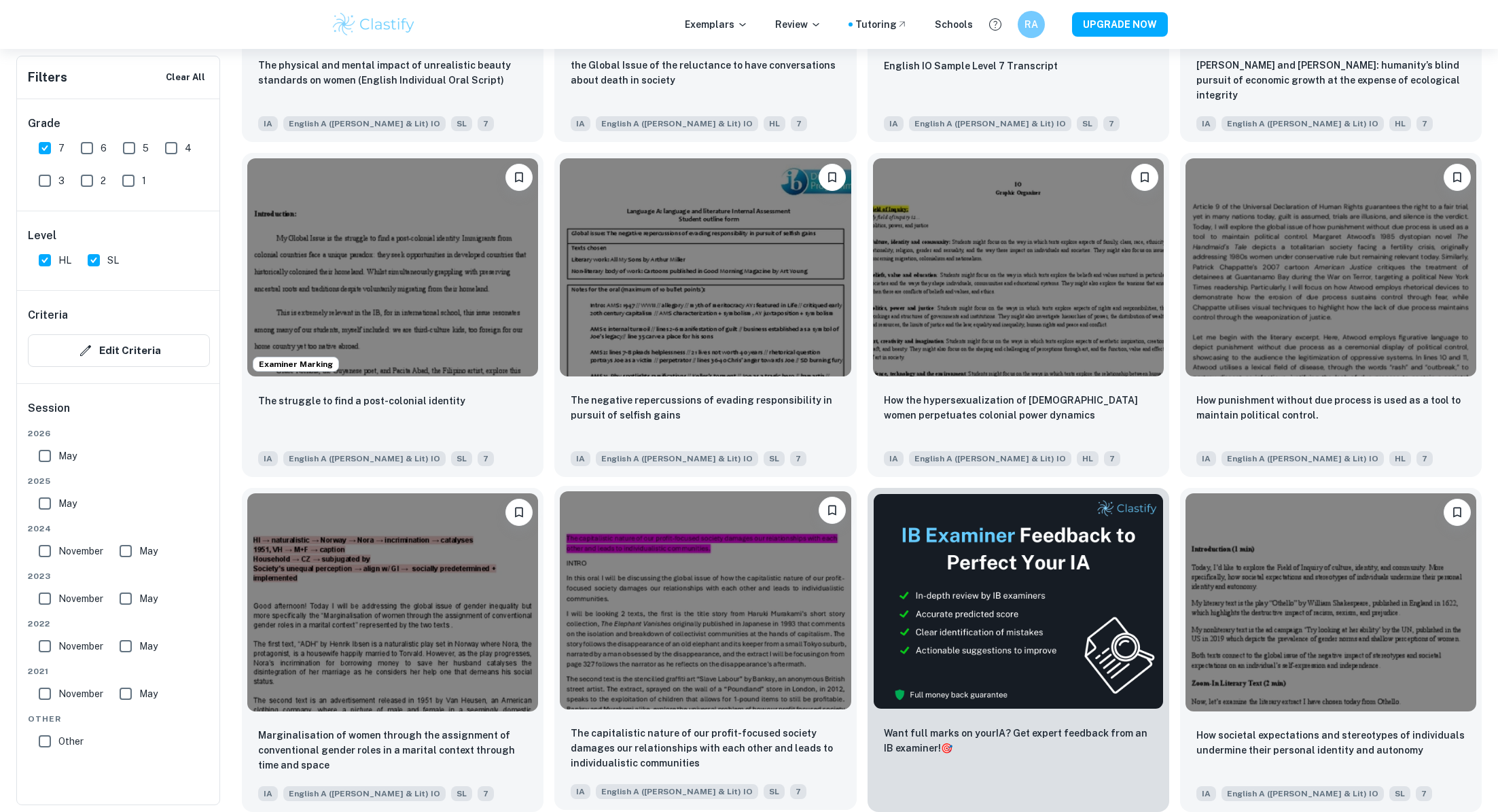
click at [613, 533] on img at bounding box center [705, 600] width 291 height 218
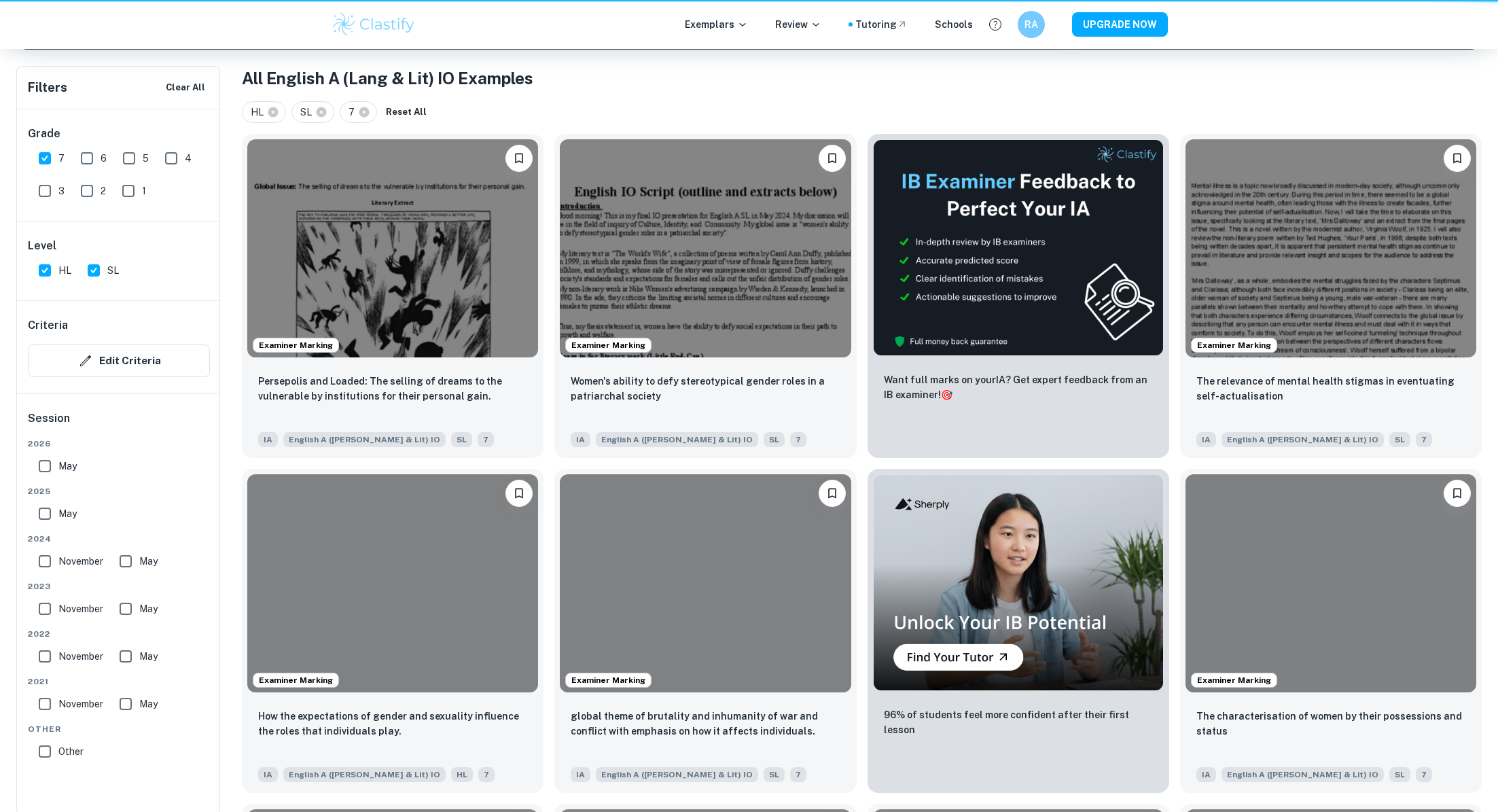
scroll to position [1243, 0]
